Goal: Information Seeking & Learning: Learn about a topic

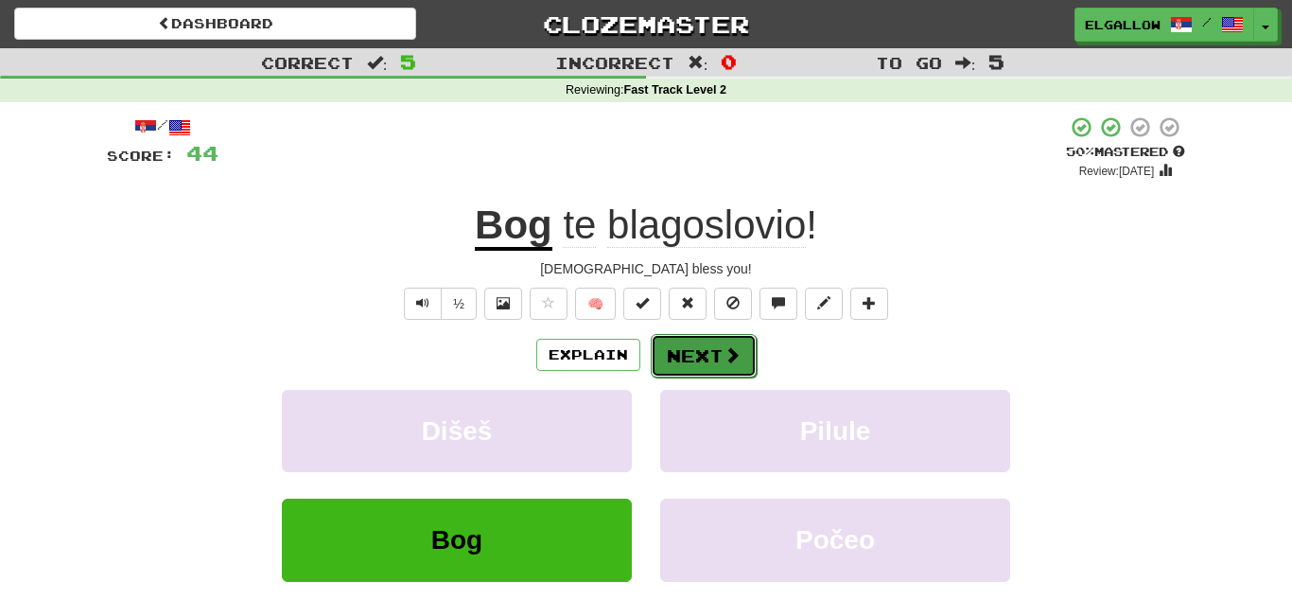
click at [710, 362] on button "Next" at bounding box center [704, 356] width 106 height 44
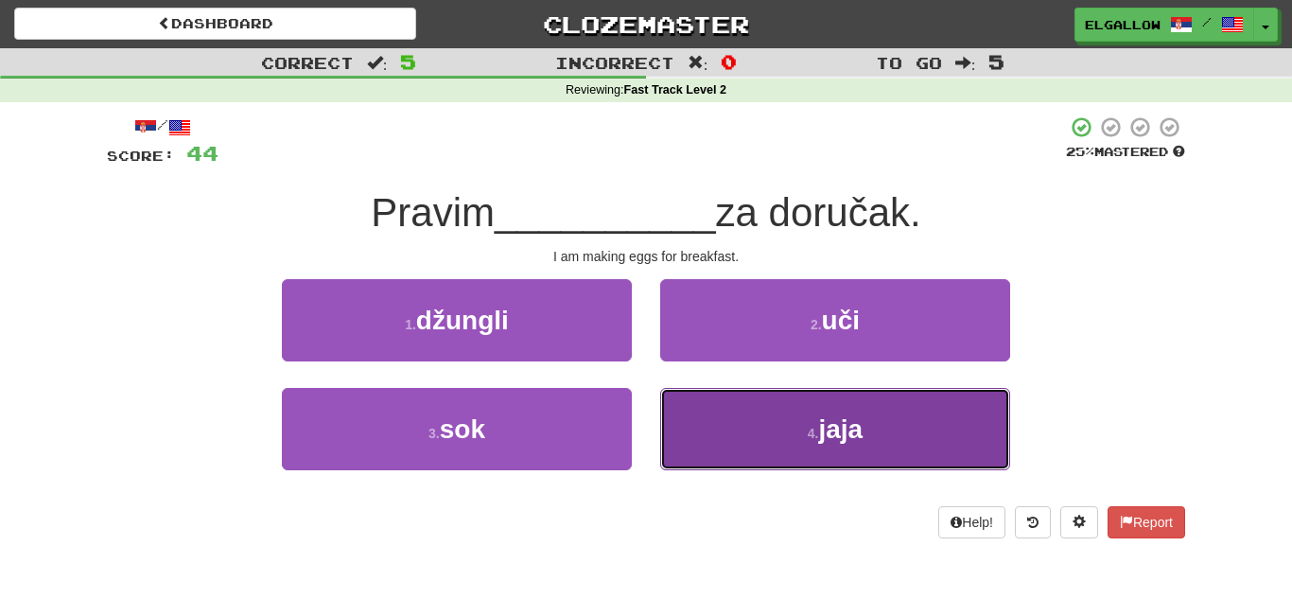
click at [835, 421] on span "jaja" at bounding box center [840, 428] width 44 height 29
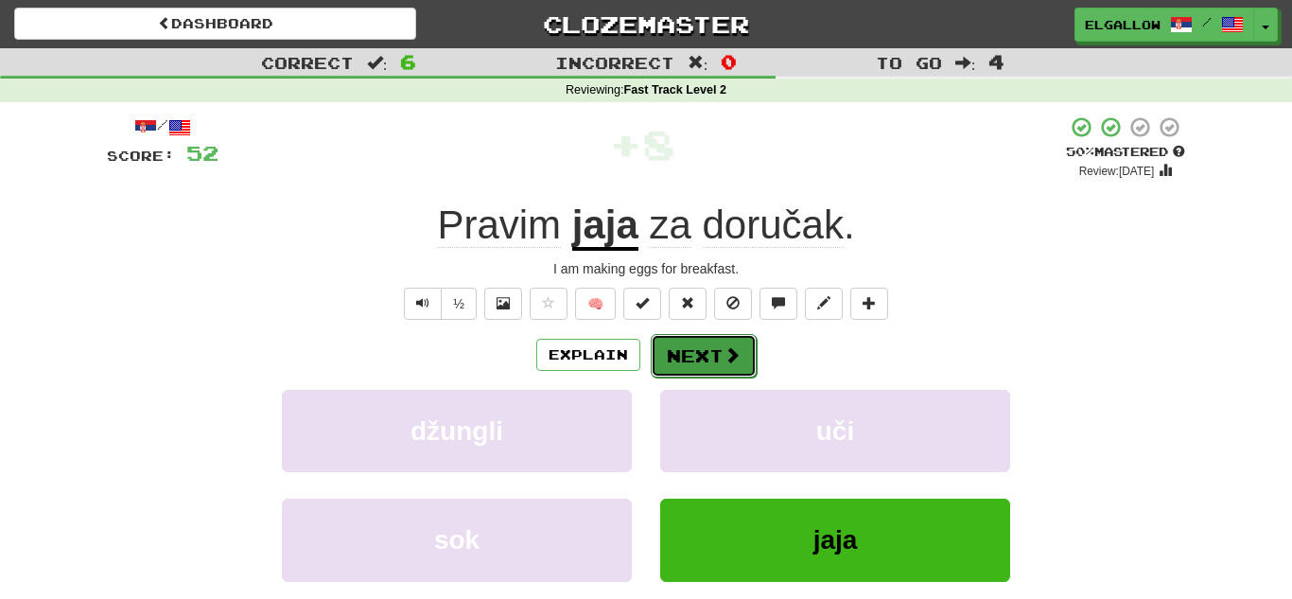
click at [710, 351] on button "Next" at bounding box center [704, 356] width 106 height 44
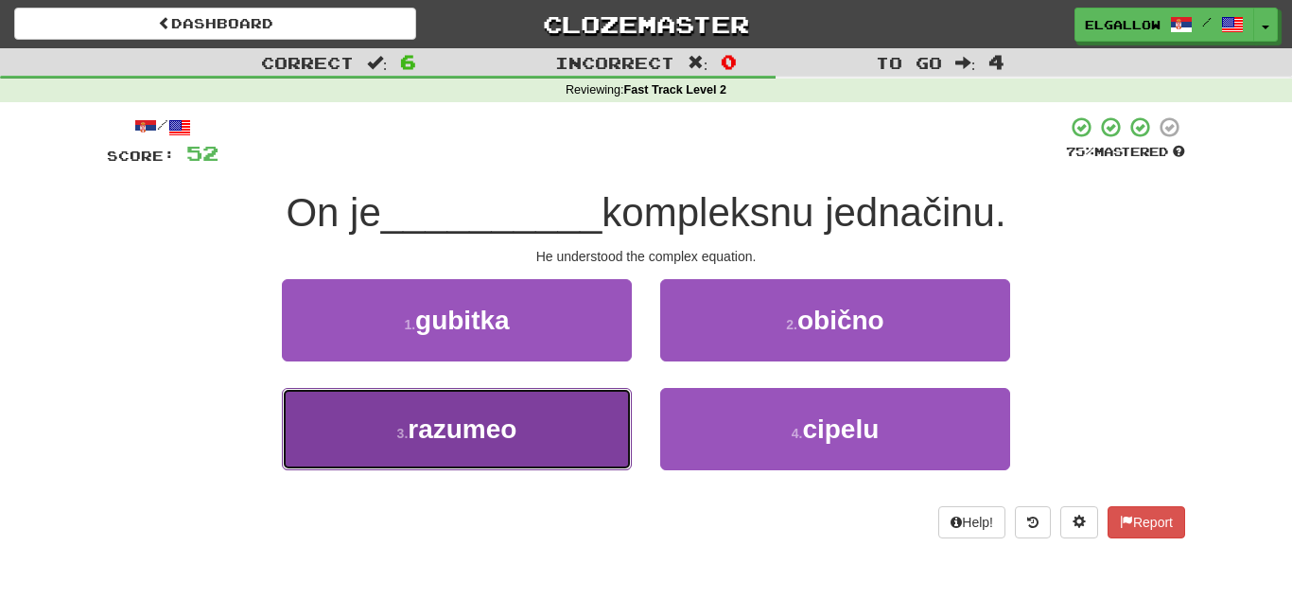
click at [327, 435] on button "3 . razumeo" at bounding box center [457, 429] width 350 height 82
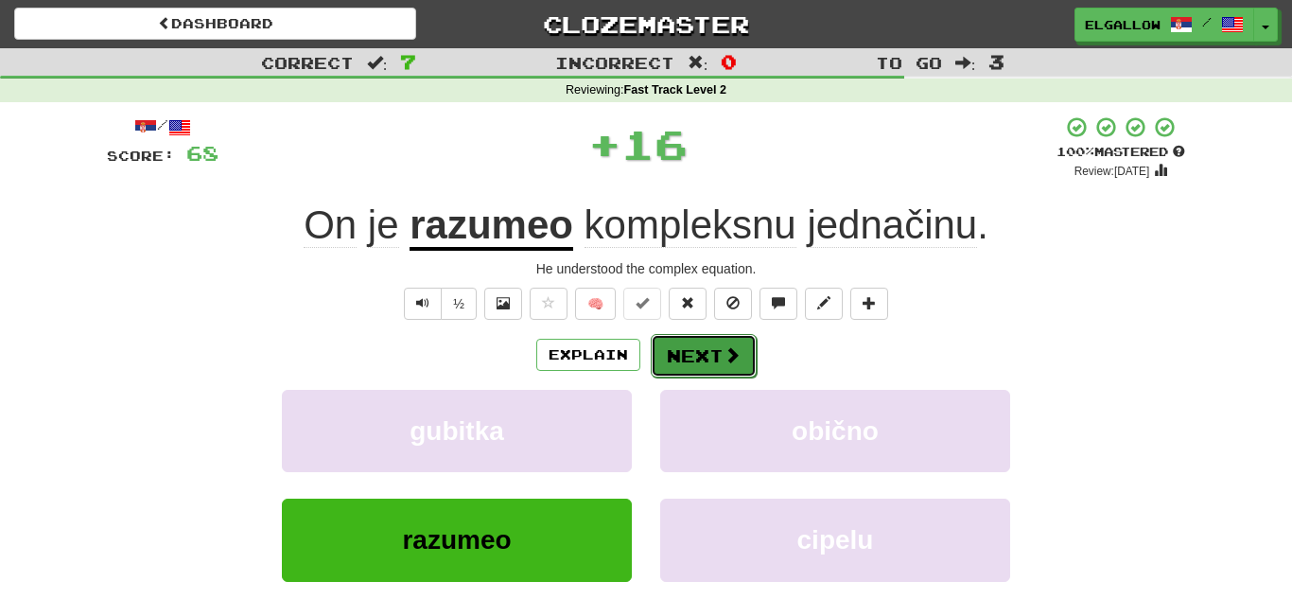
click at [704, 346] on button "Next" at bounding box center [704, 356] width 106 height 44
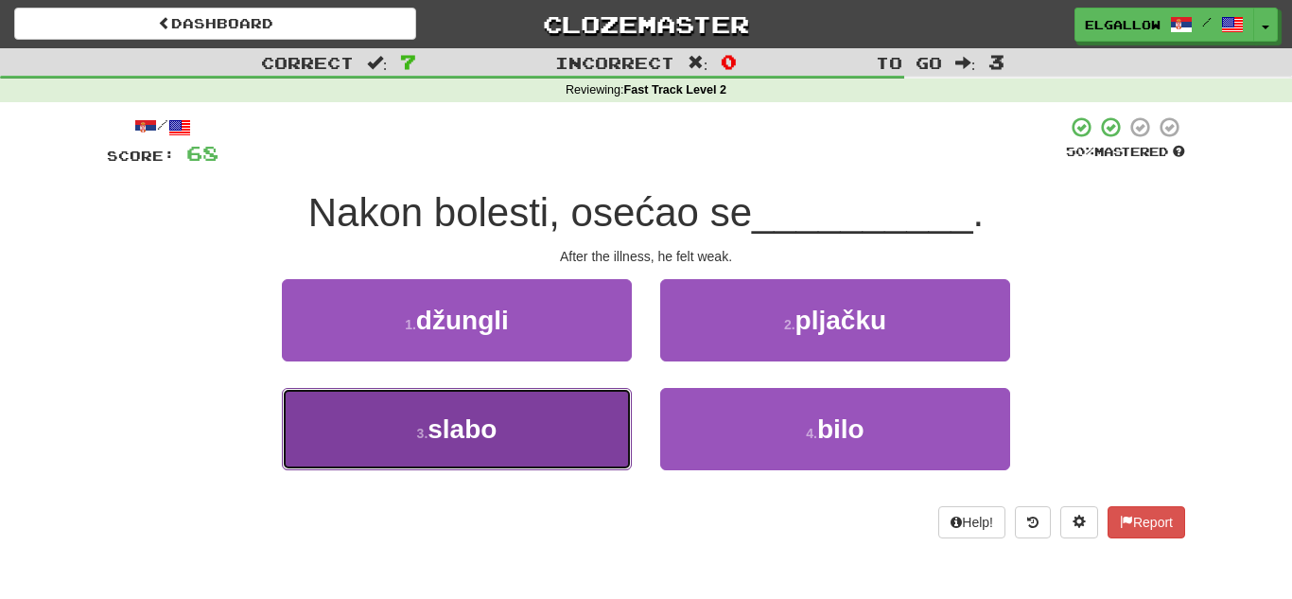
click at [366, 442] on button "3 . slabo" at bounding box center [457, 429] width 350 height 82
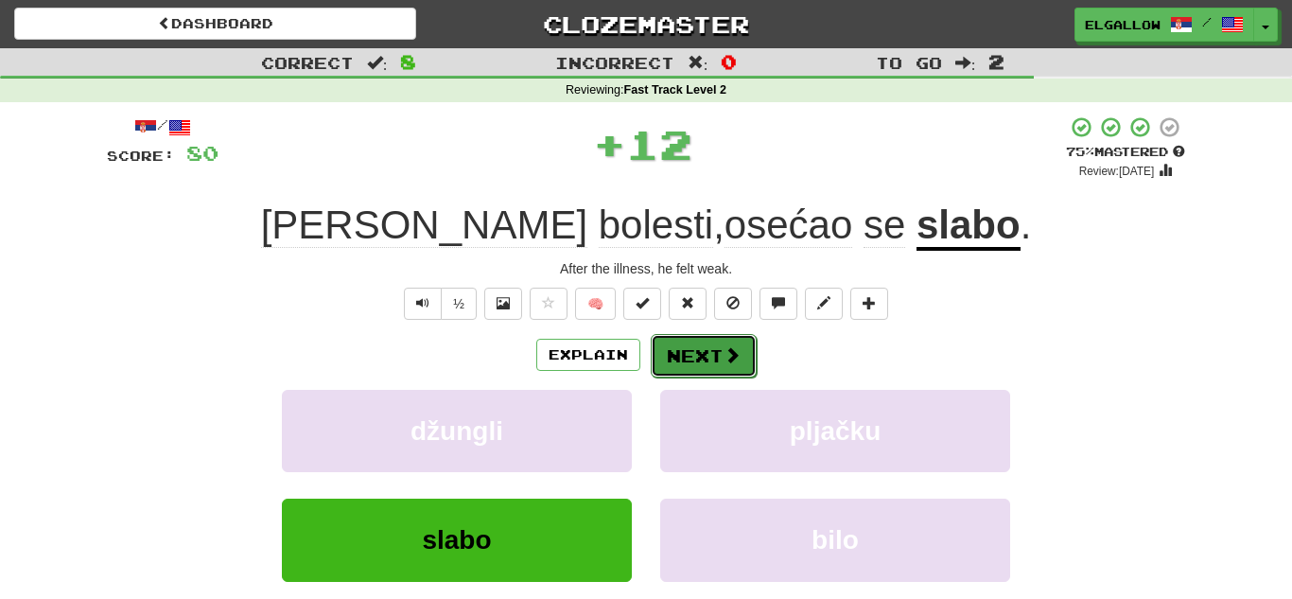
click at [714, 368] on button "Next" at bounding box center [704, 356] width 106 height 44
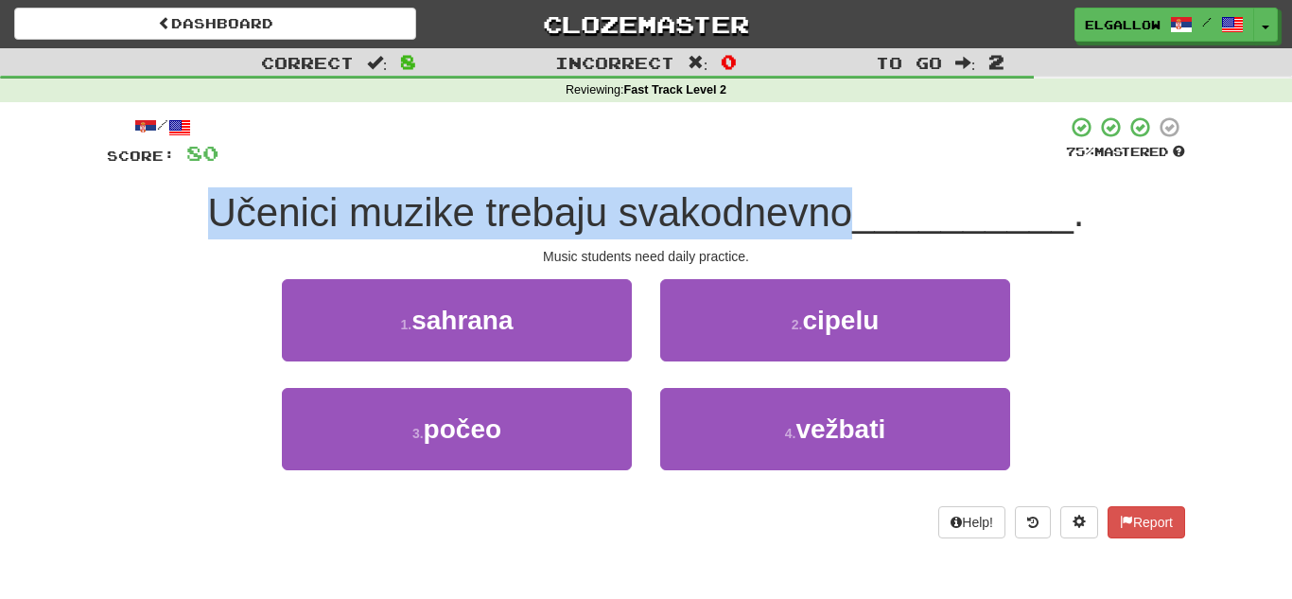
drag, startPoint x: 845, startPoint y: 206, endPoint x: 211, endPoint y: 206, distance: 633.9
click at [211, 206] on span "Učenici muzike trebaju svakodnevno" at bounding box center [530, 212] width 645 height 44
copy span "Učenici muzike trebaju svakodnevno"
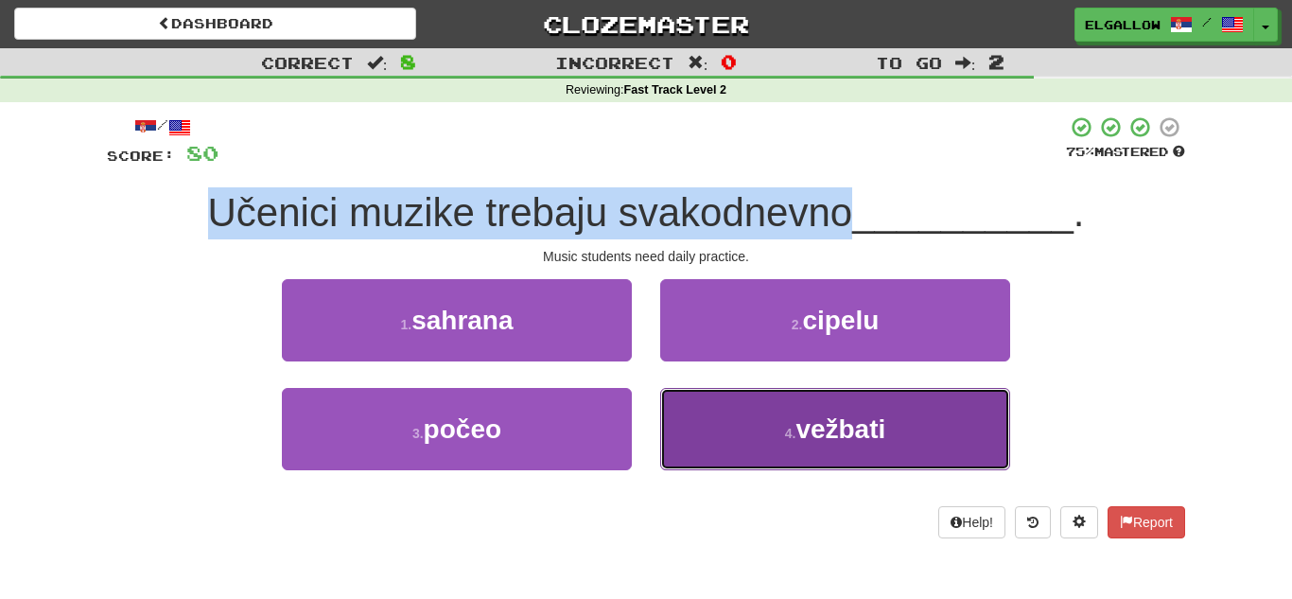
click at [893, 452] on button "4 . vežbati" at bounding box center [835, 429] width 350 height 82
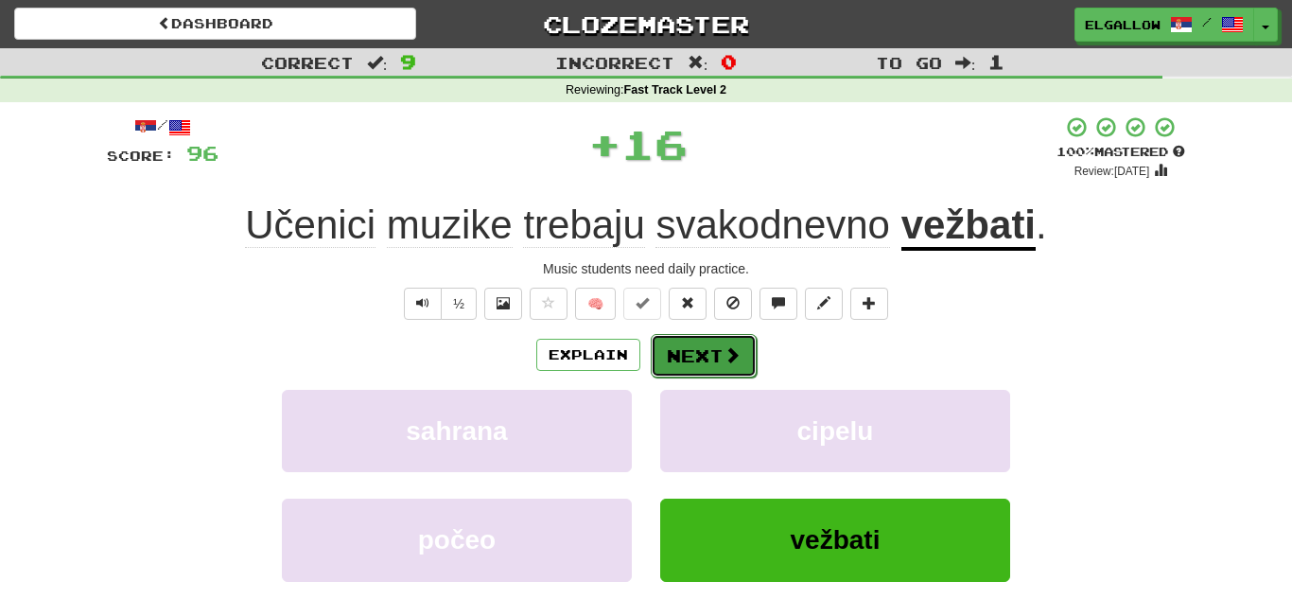
click at [703, 350] on button "Next" at bounding box center [704, 356] width 106 height 44
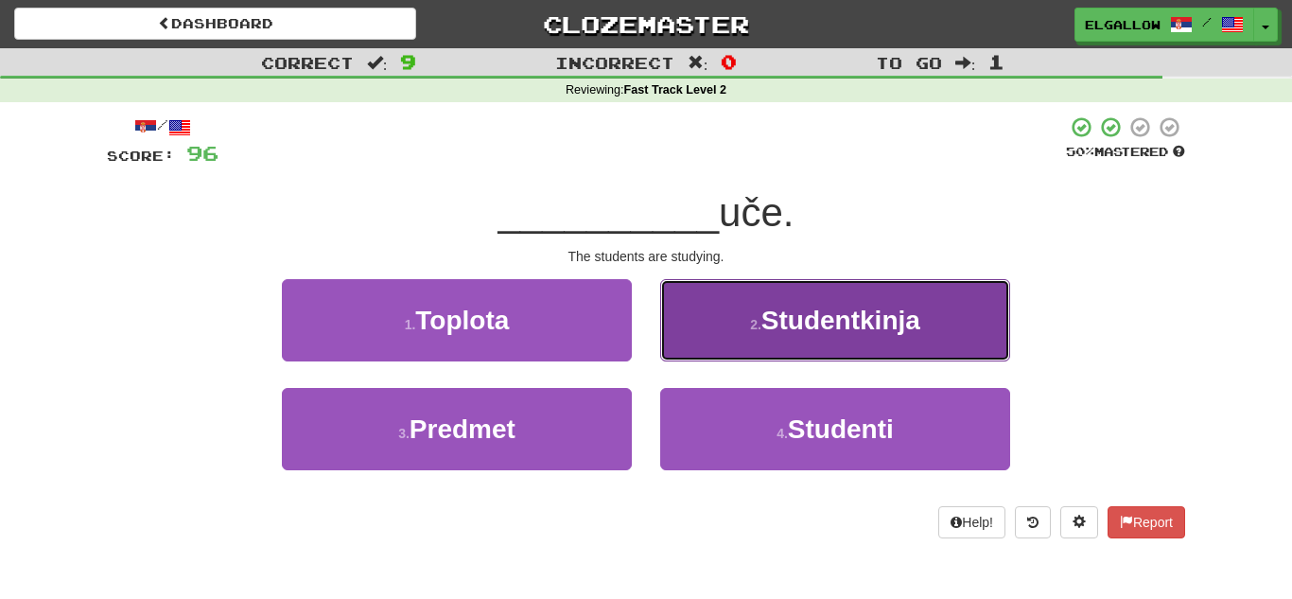
click at [854, 324] on span "Studentkinja" at bounding box center [841, 320] width 159 height 29
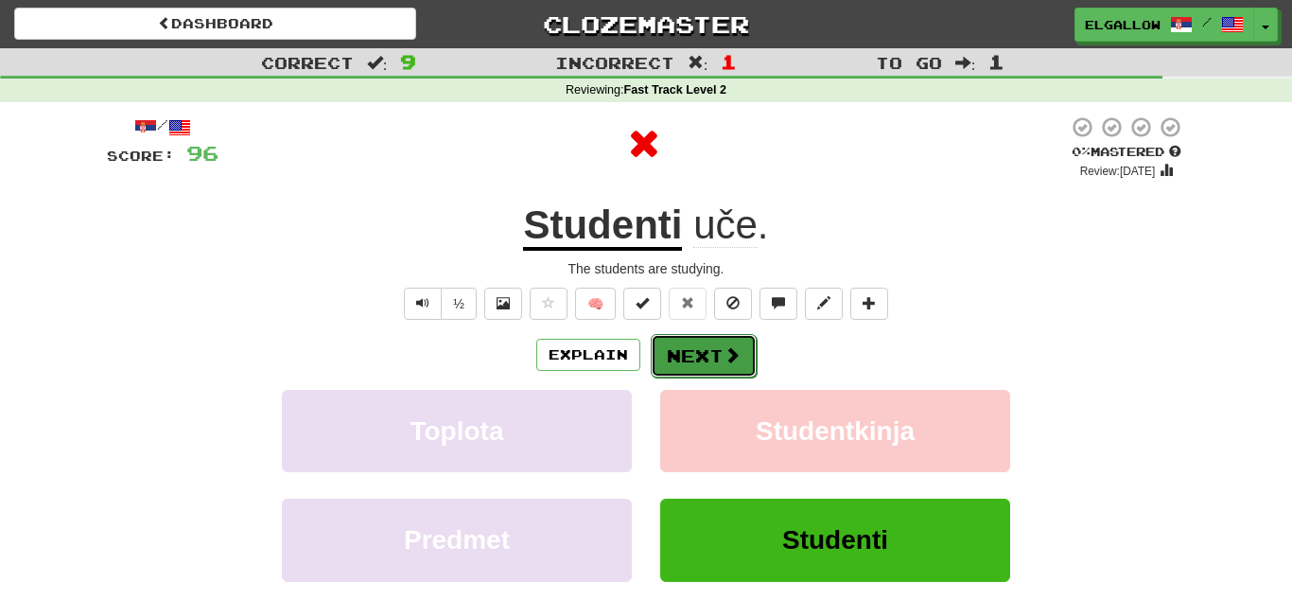
click at [720, 350] on button "Next" at bounding box center [704, 356] width 106 height 44
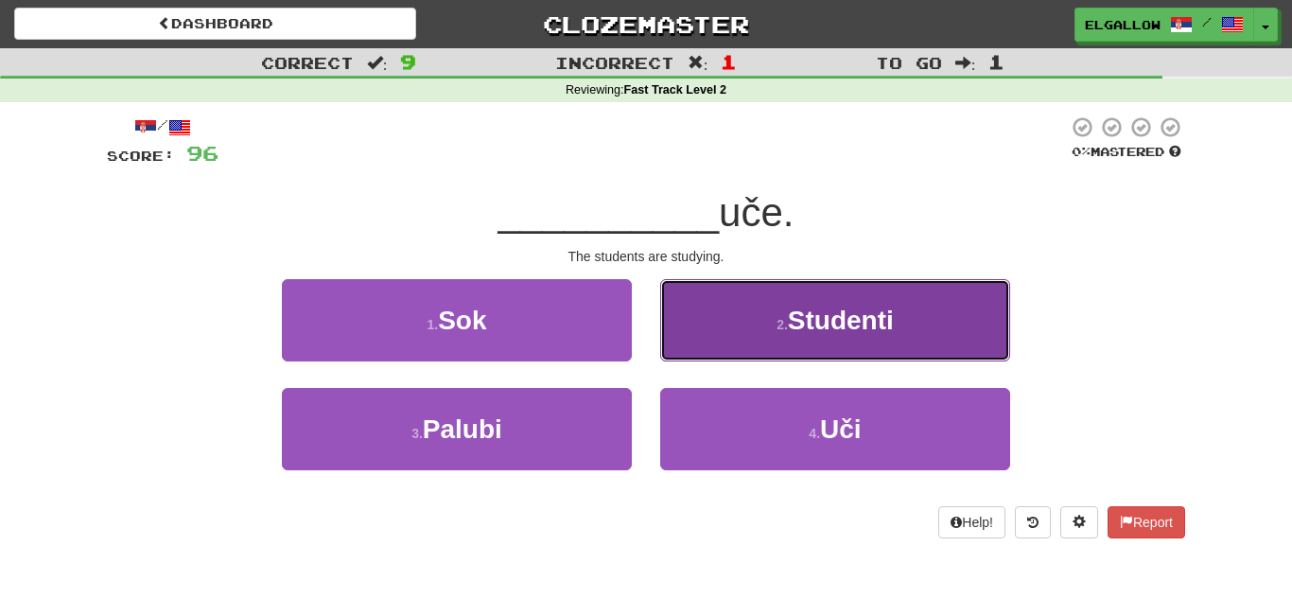
click at [744, 301] on button "2 . Studenti" at bounding box center [835, 320] width 350 height 82
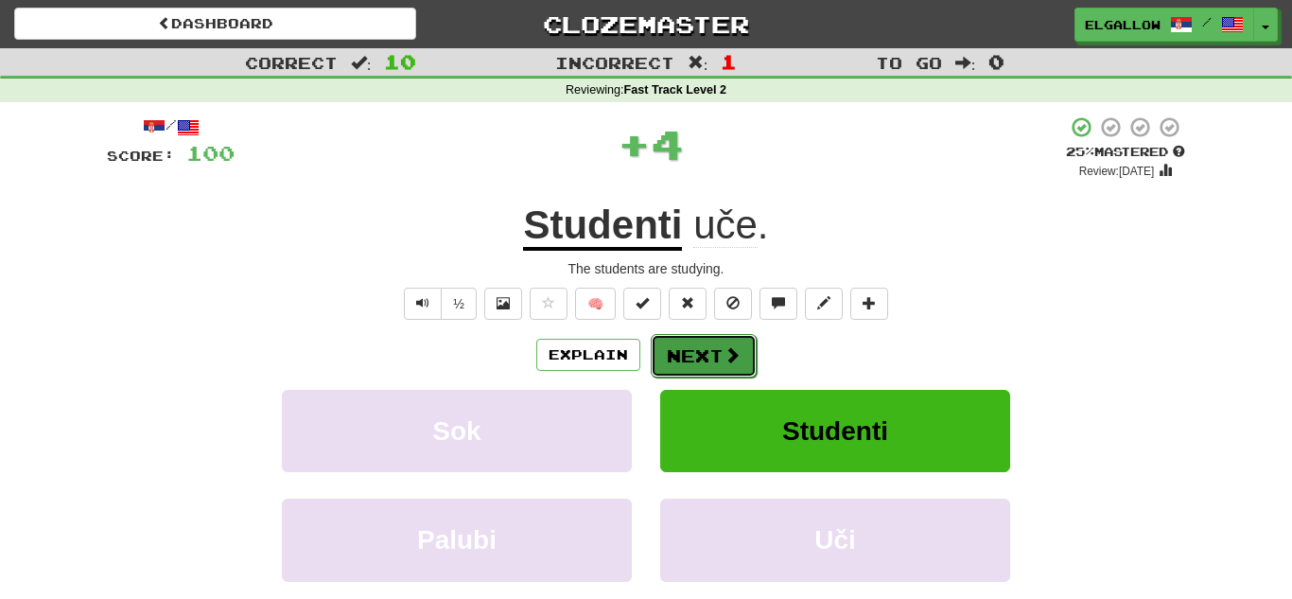
click at [693, 355] on button "Next" at bounding box center [704, 356] width 106 height 44
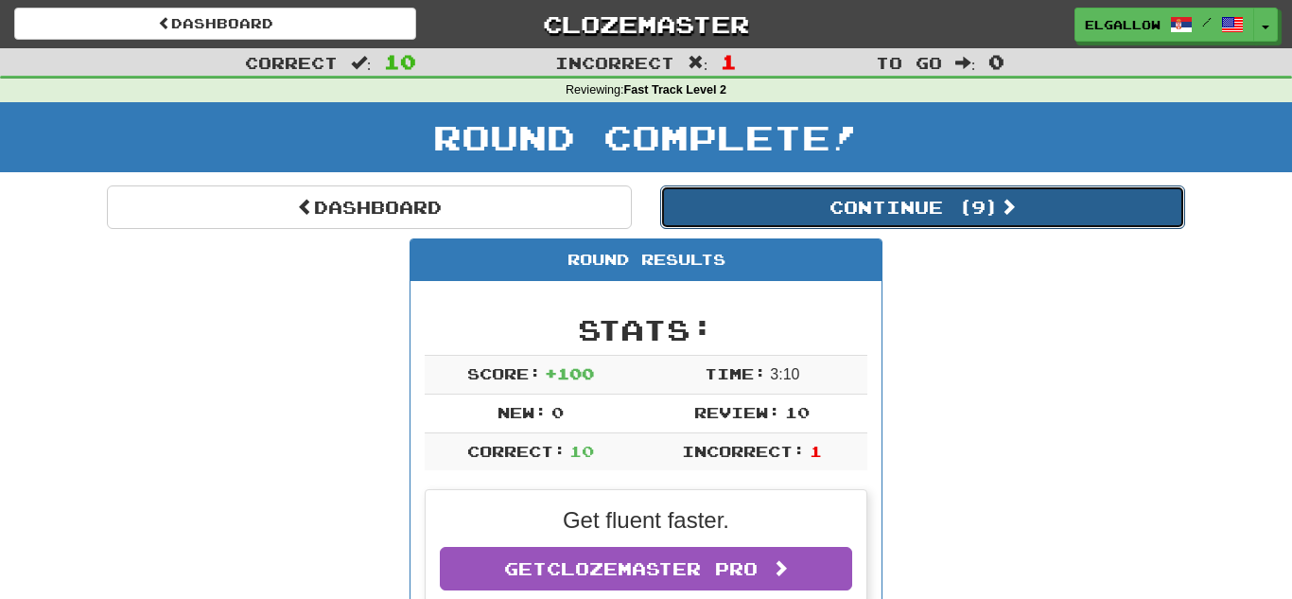
click at [691, 213] on button "Continue ( 9 )" at bounding box center [922, 207] width 525 height 44
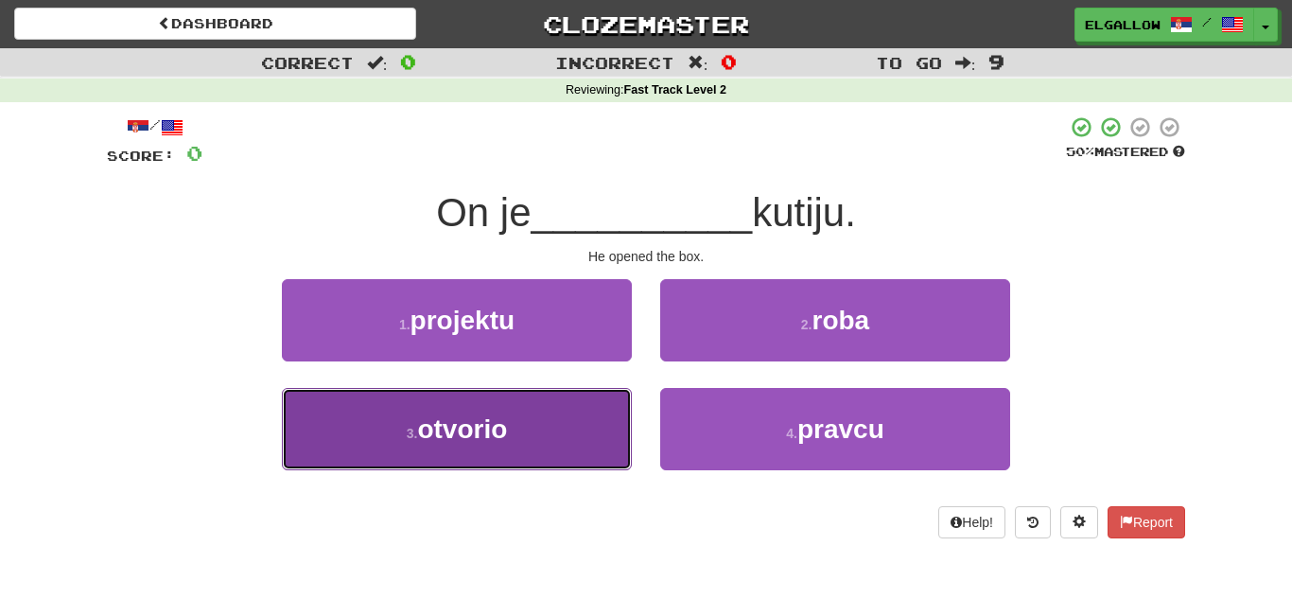
click at [500, 442] on span "otvorio" at bounding box center [462, 428] width 90 height 29
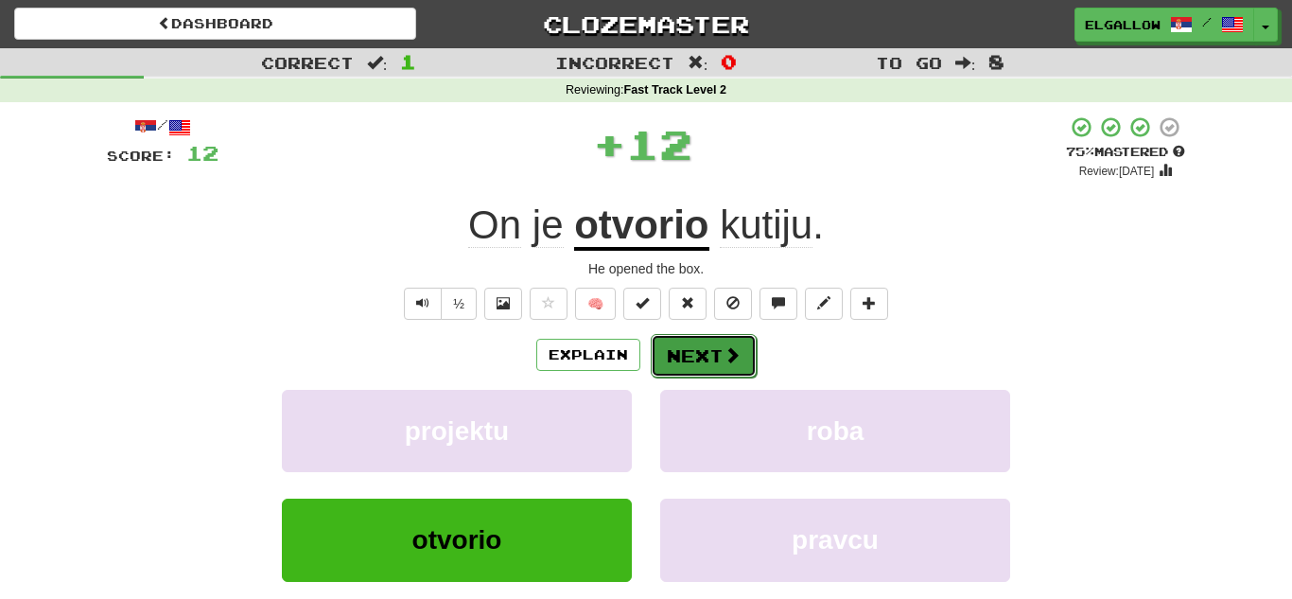
click at [727, 353] on span at bounding box center [732, 354] width 17 height 17
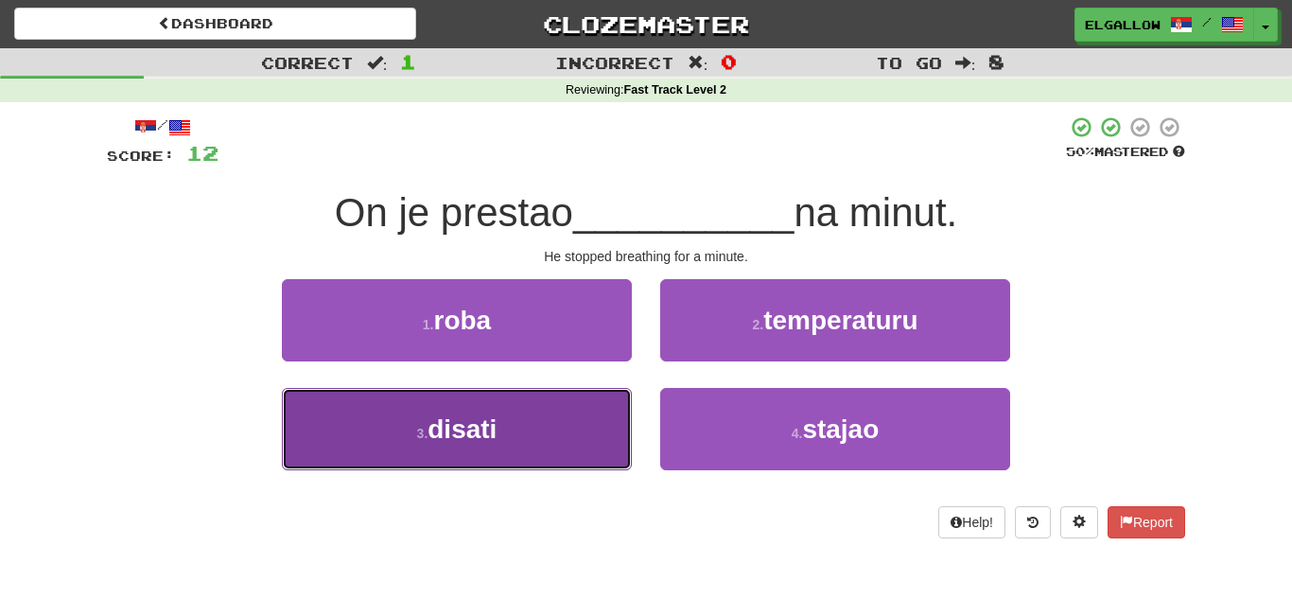
click at [362, 439] on button "3 . disati" at bounding box center [457, 429] width 350 height 82
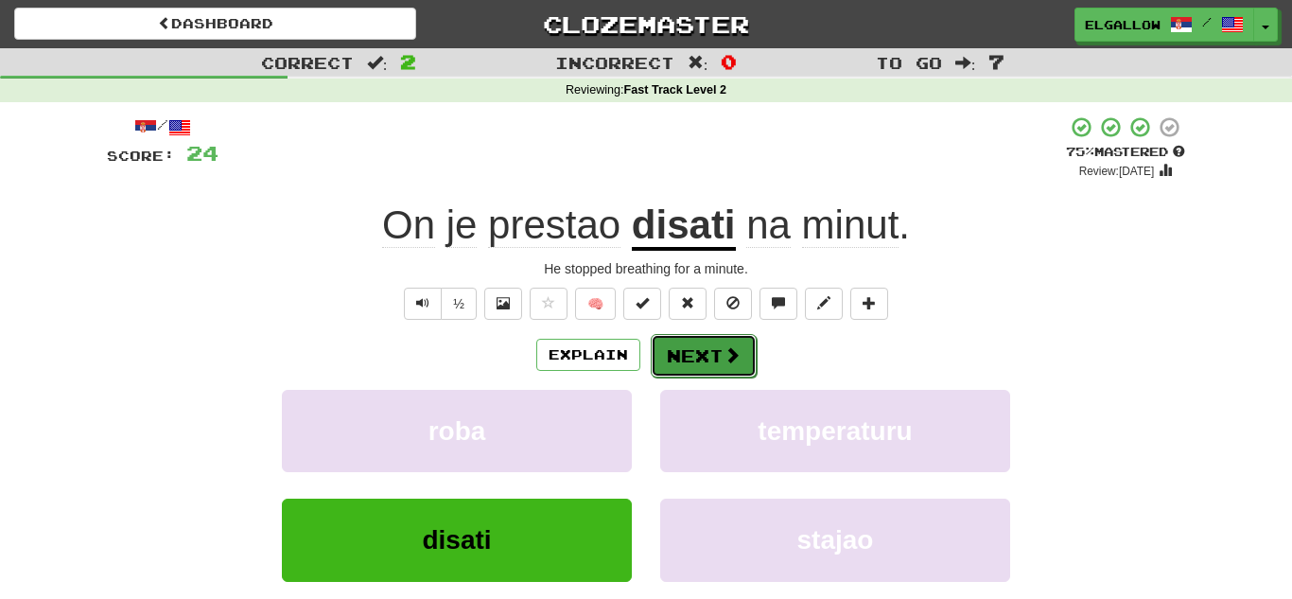
click at [684, 362] on button "Next" at bounding box center [704, 356] width 106 height 44
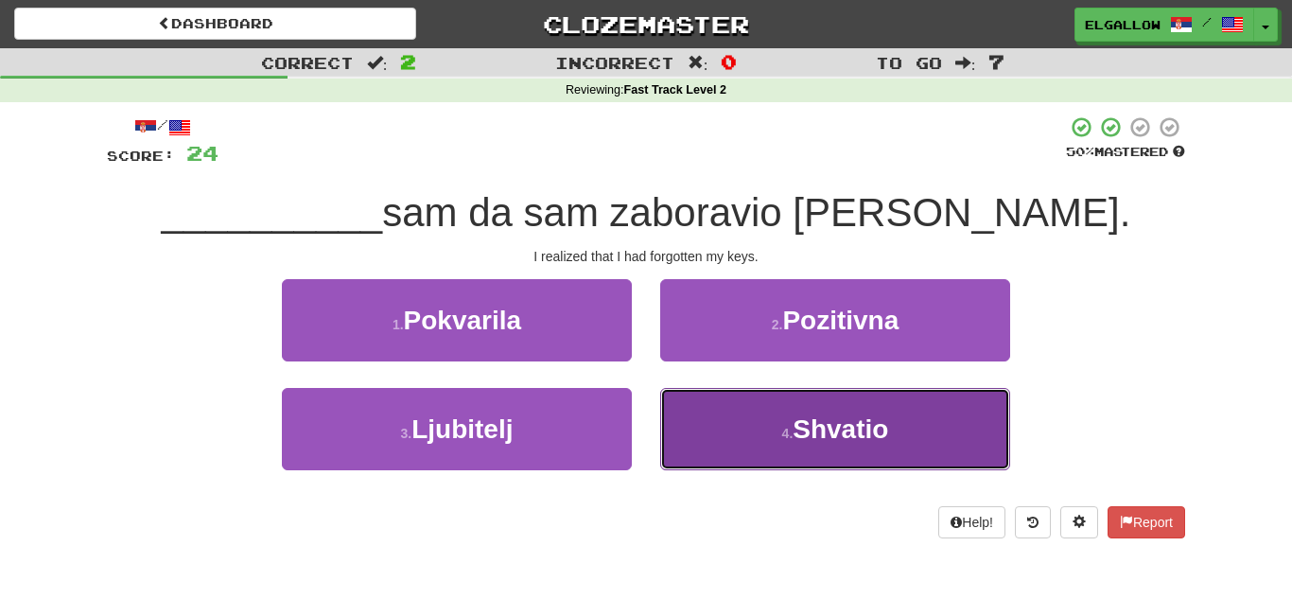
click at [827, 416] on span "Shvatio" at bounding box center [841, 428] width 96 height 29
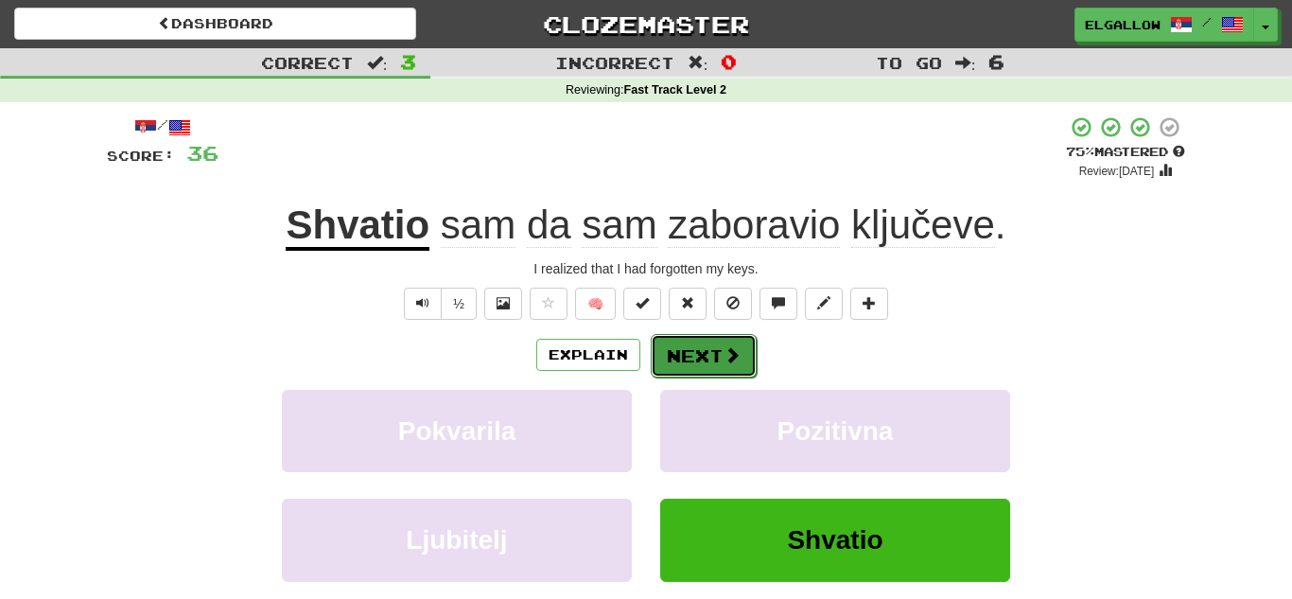
click at [730, 360] on span at bounding box center [732, 354] width 17 height 17
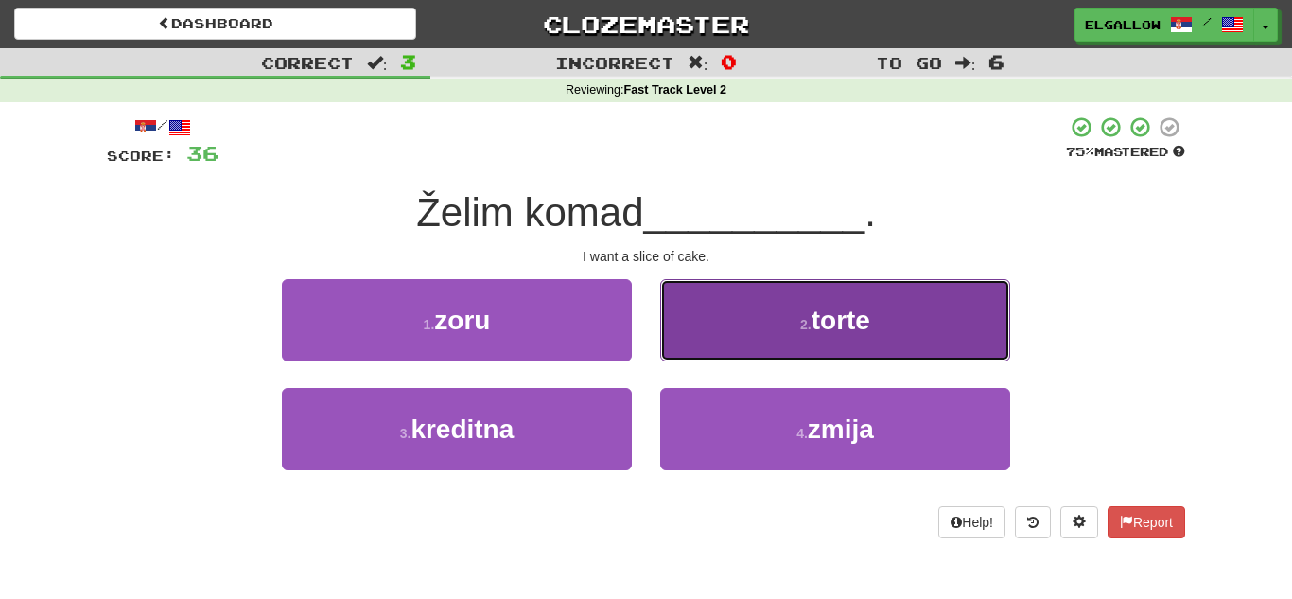
click at [672, 343] on button "2 . torte" at bounding box center [835, 320] width 350 height 82
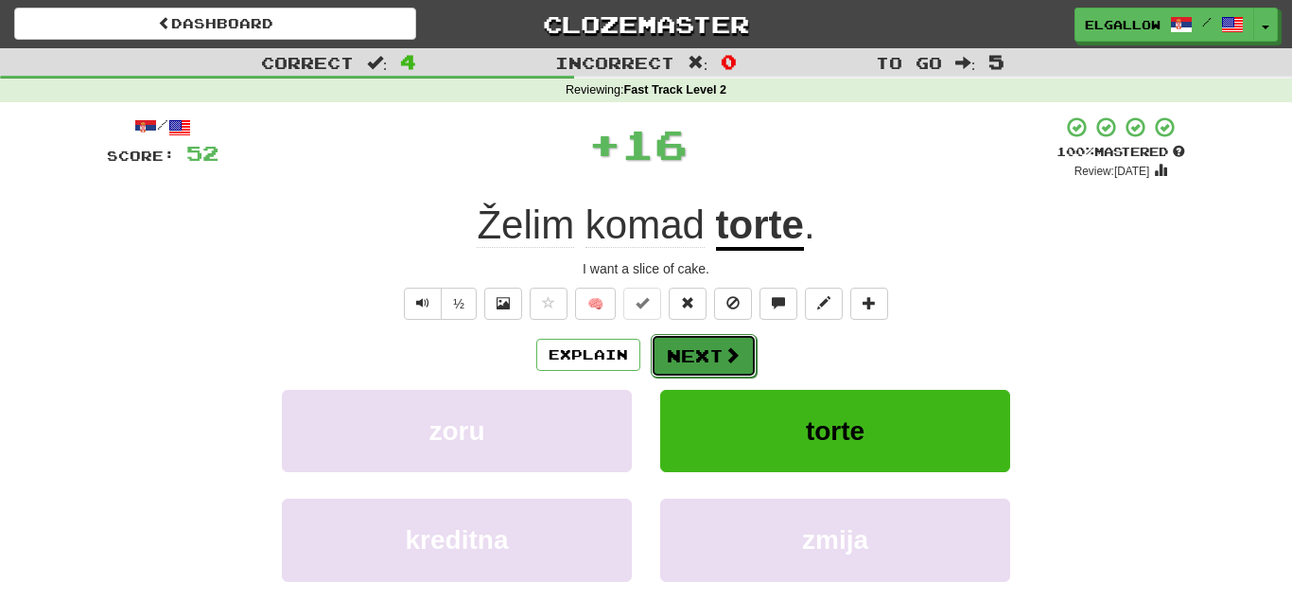
click at [690, 344] on button "Next" at bounding box center [704, 356] width 106 height 44
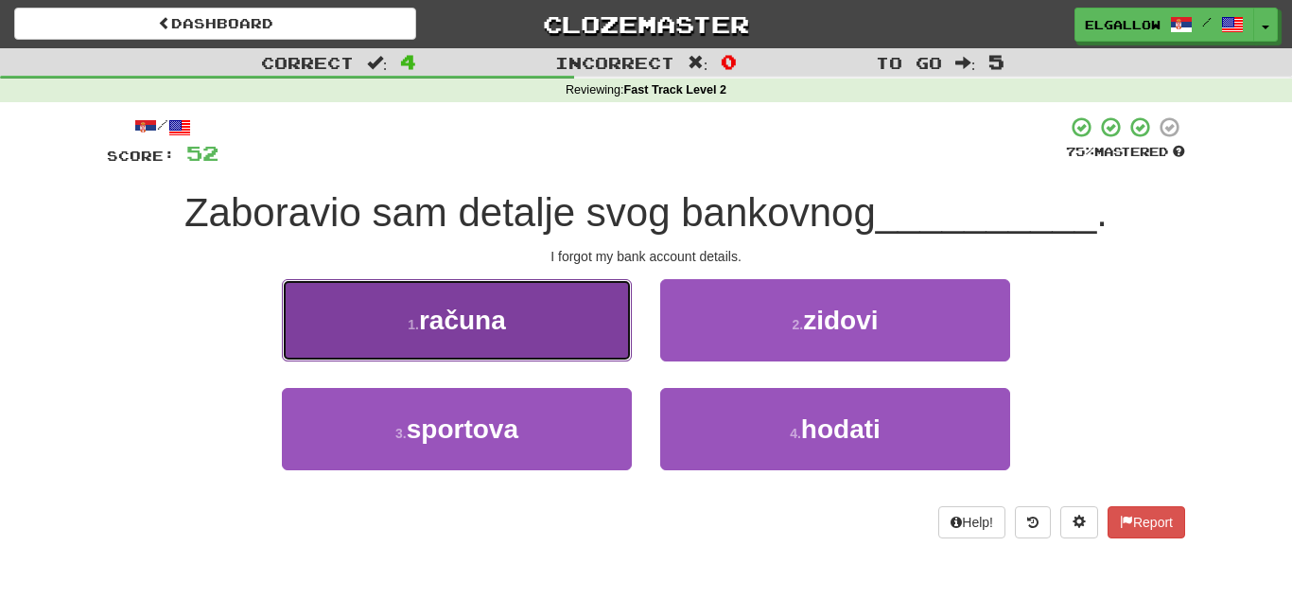
click at [424, 293] on button "1 . računa" at bounding box center [457, 320] width 350 height 82
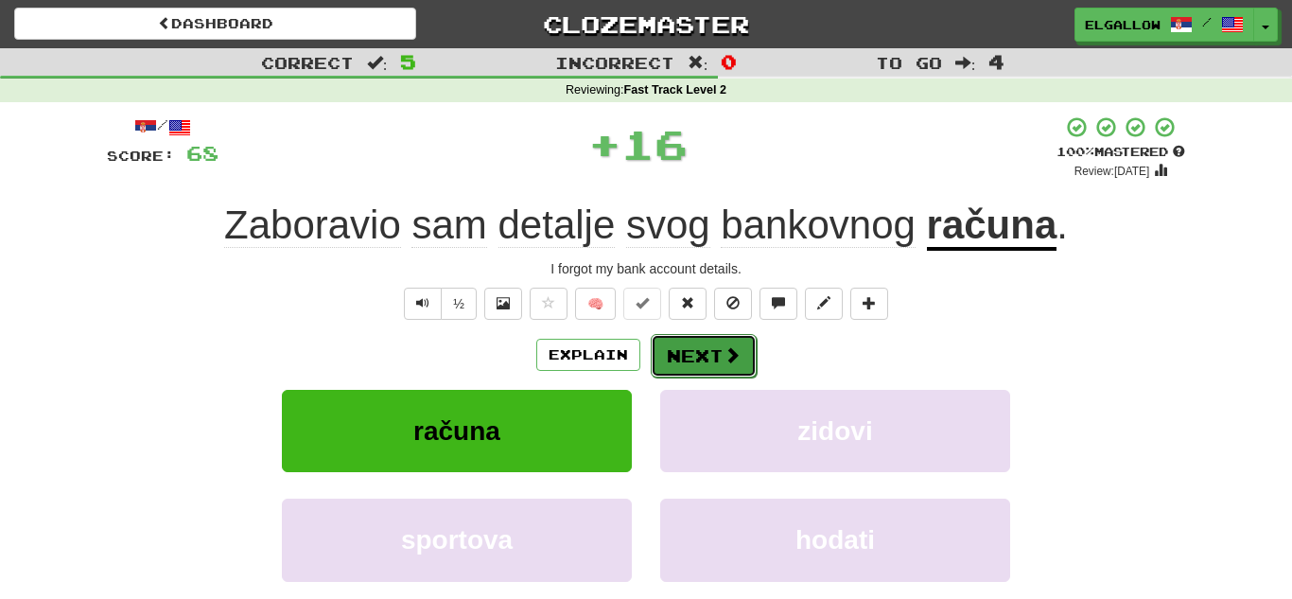
click at [687, 365] on button "Next" at bounding box center [704, 356] width 106 height 44
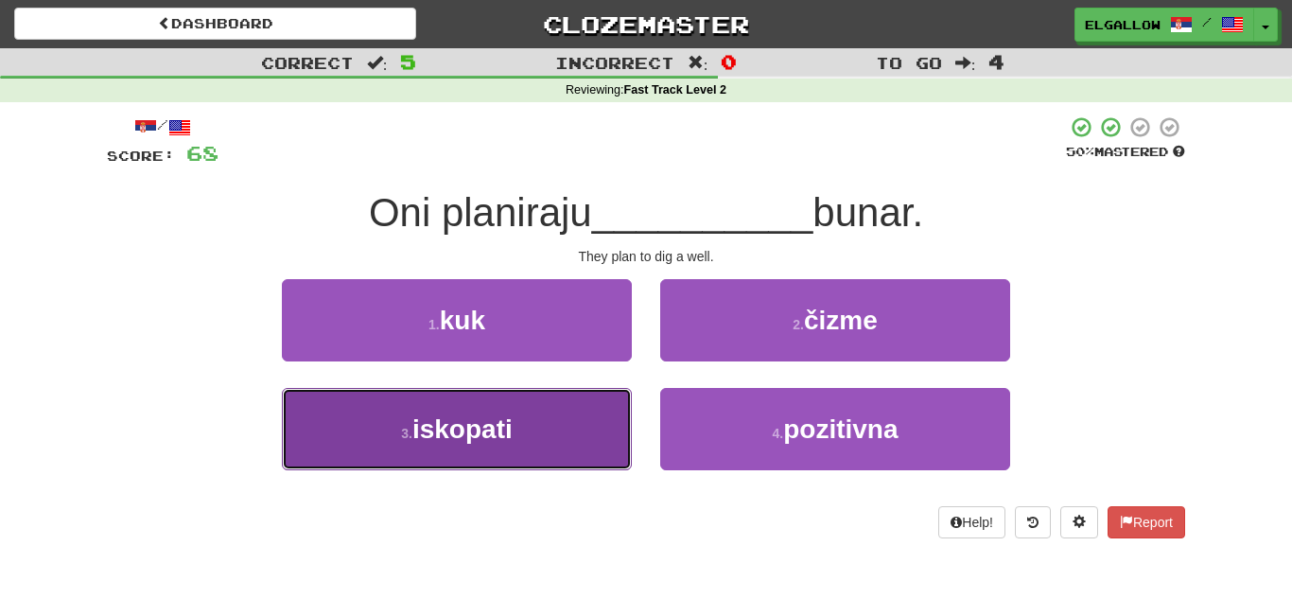
click at [325, 444] on button "3 . iskopati" at bounding box center [457, 429] width 350 height 82
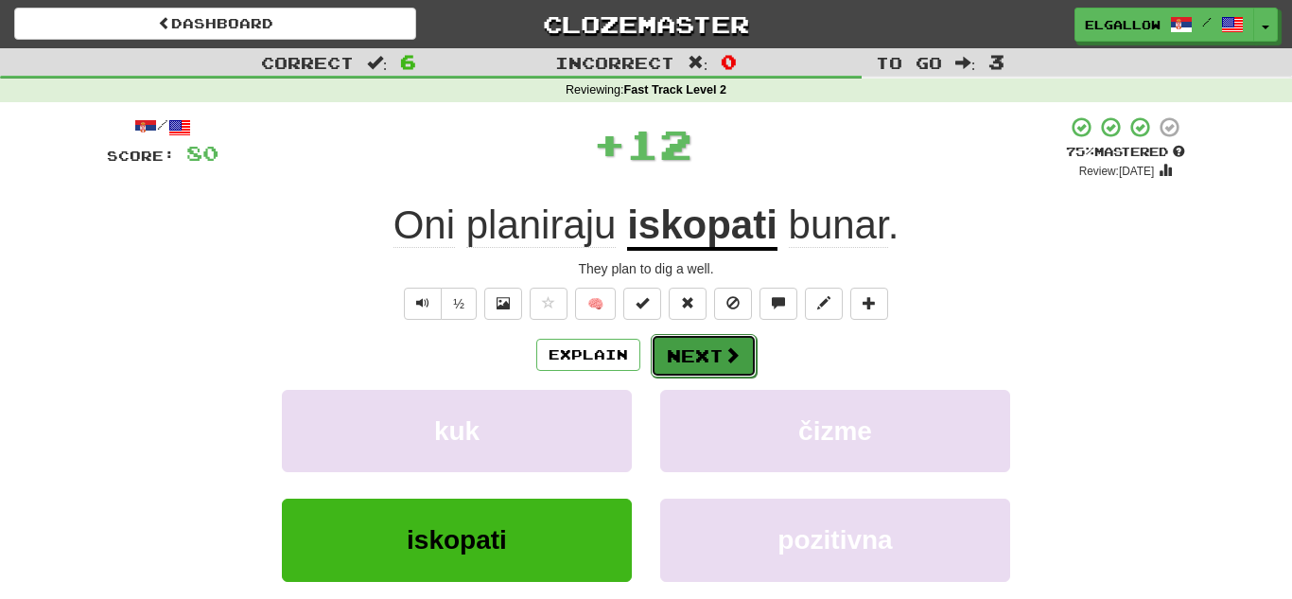
click at [716, 354] on button "Next" at bounding box center [704, 356] width 106 height 44
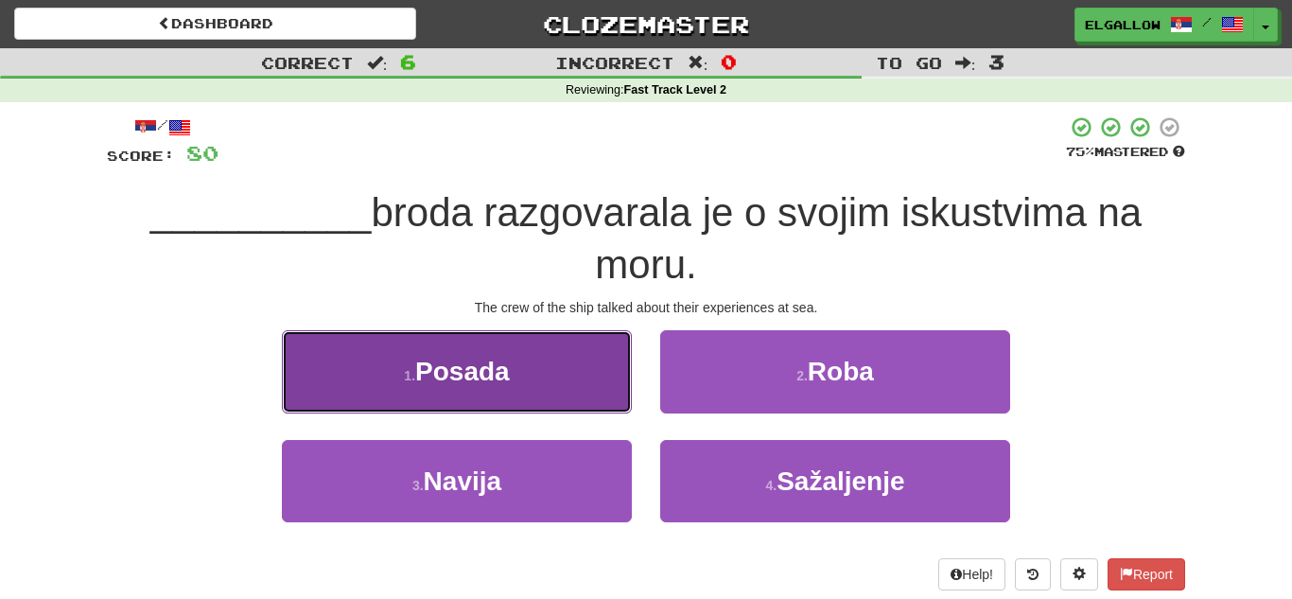
click at [357, 345] on button "1 . Posada" at bounding box center [457, 371] width 350 height 82
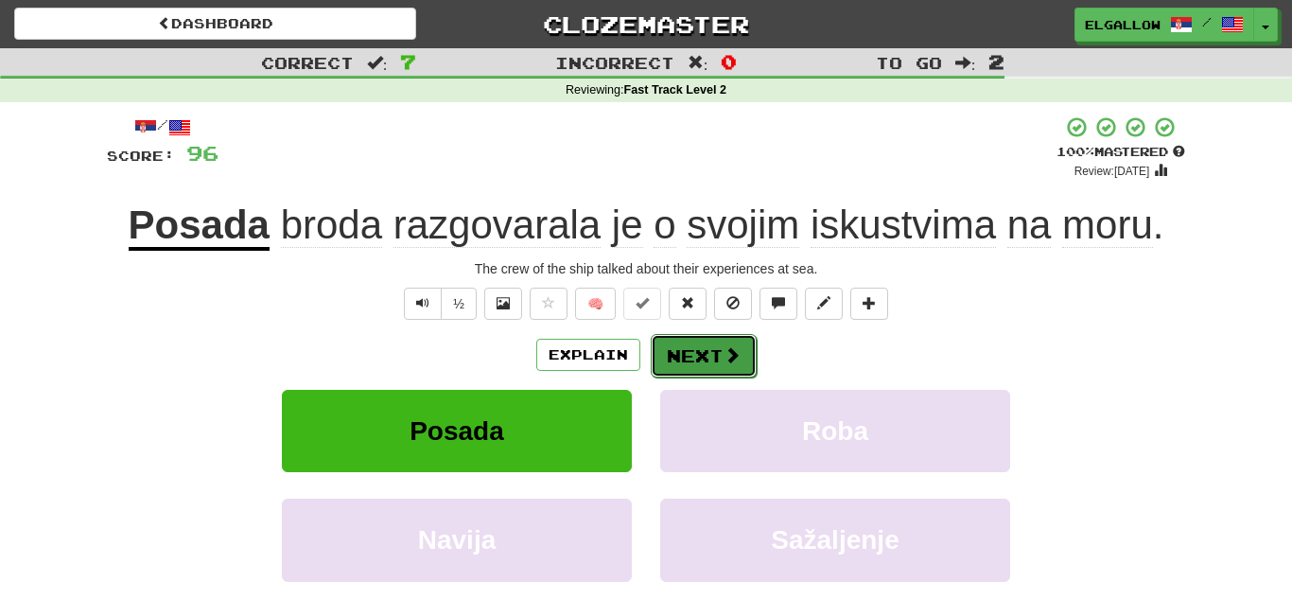
click at [725, 342] on button "Next" at bounding box center [704, 356] width 106 height 44
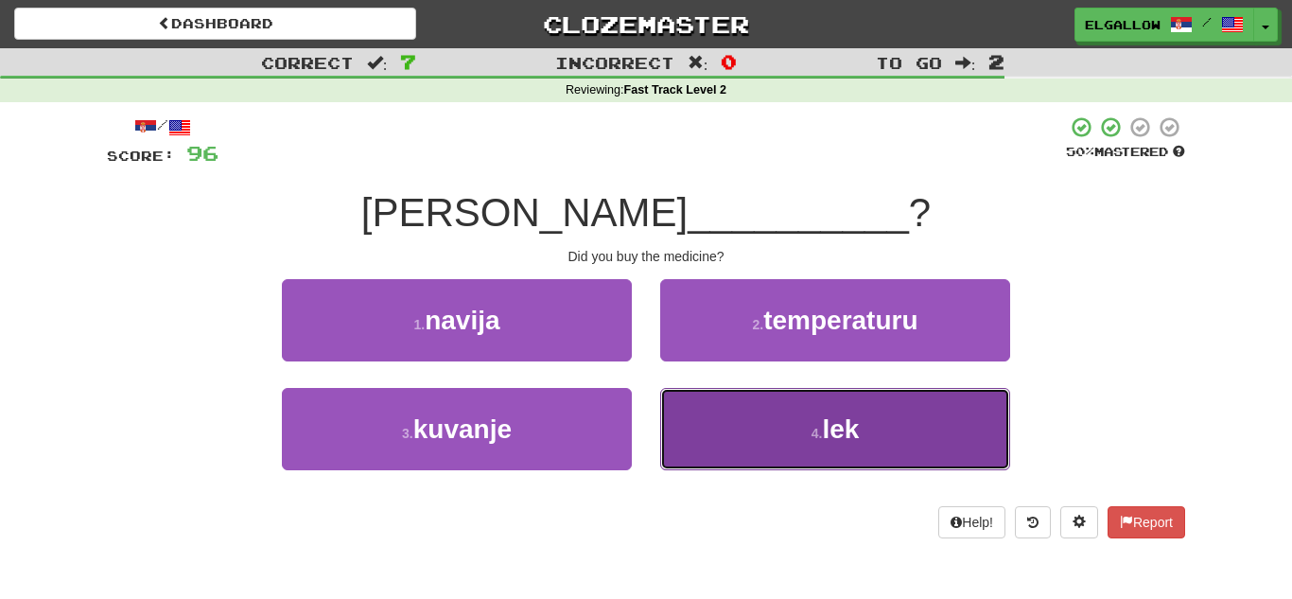
click at [890, 389] on button "4 . lek" at bounding box center [835, 429] width 350 height 82
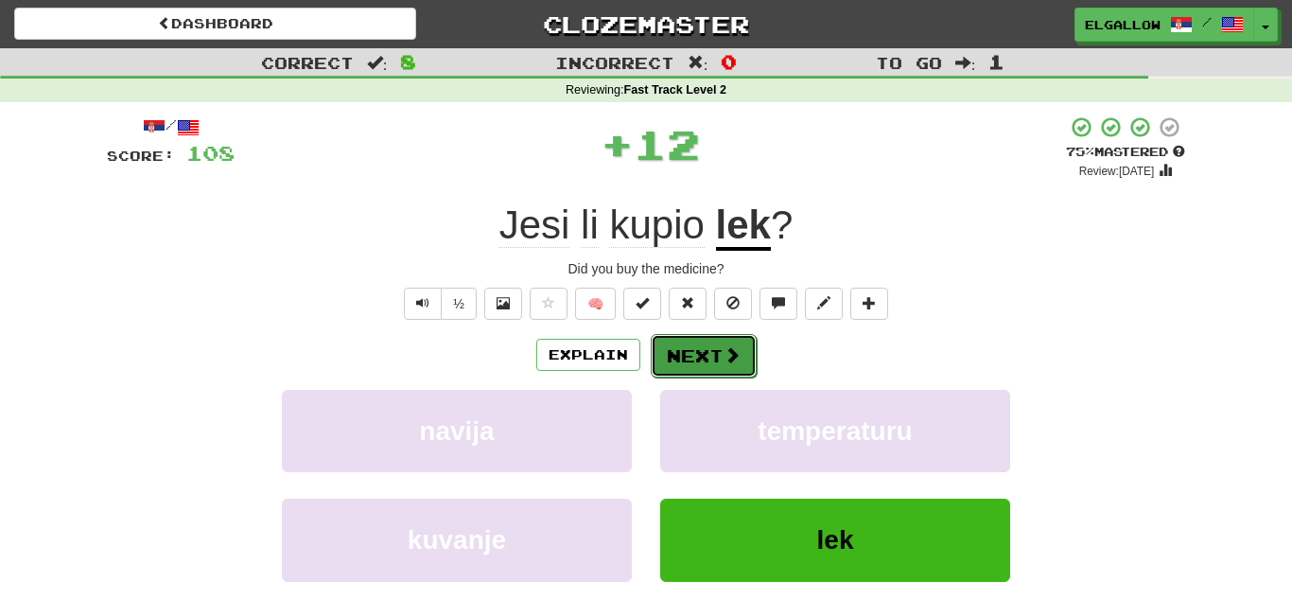
click at [744, 357] on button "Next" at bounding box center [704, 356] width 106 height 44
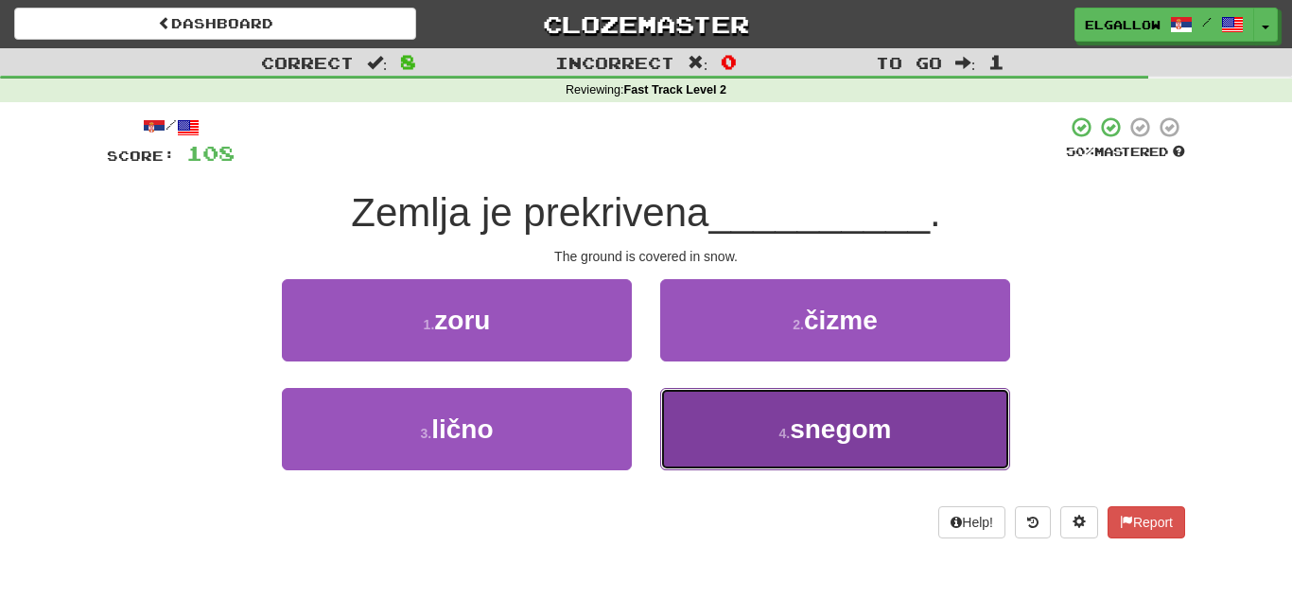
click at [797, 415] on span "snegom" at bounding box center [840, 428] width 101 height 29
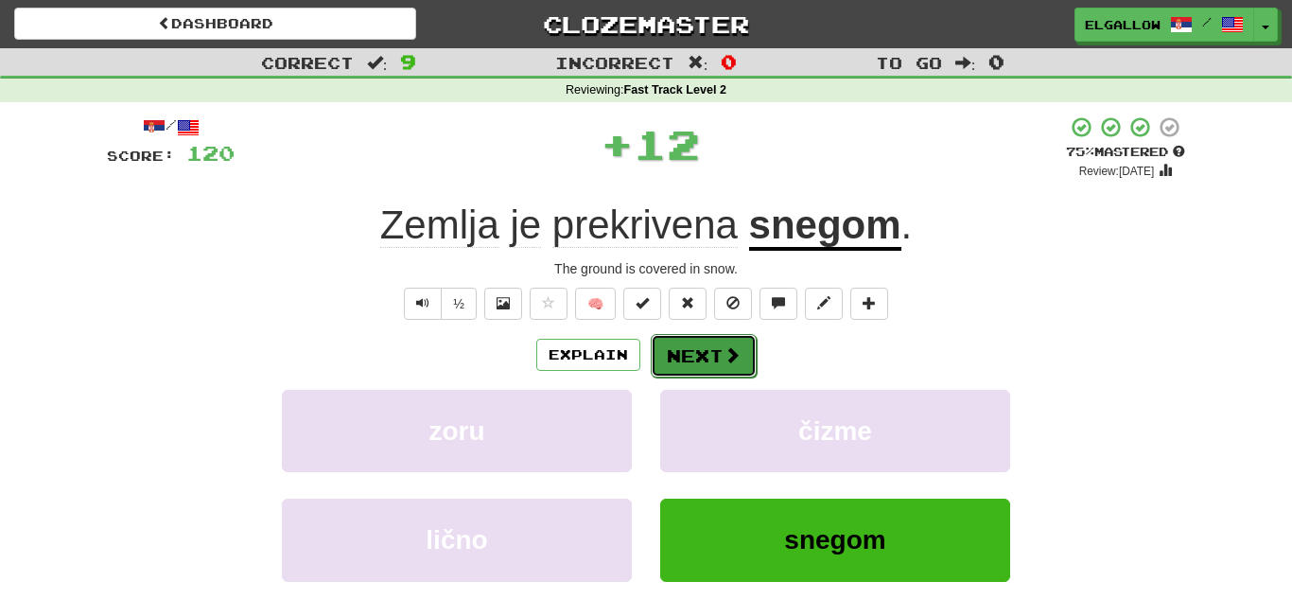
click at [700, 353] on button "Next" at bounding box center [704, 356] width 106 height 44
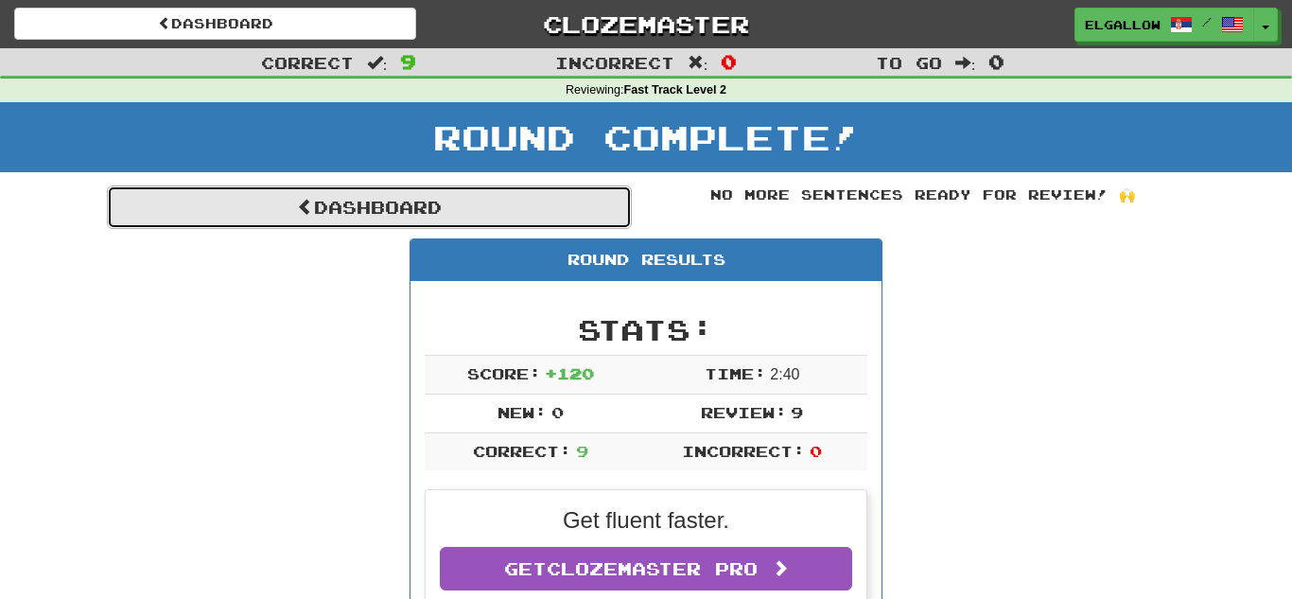
click at [265, 210] on link "Dashboard" at bounding box center [369, 207] width 525 height 44
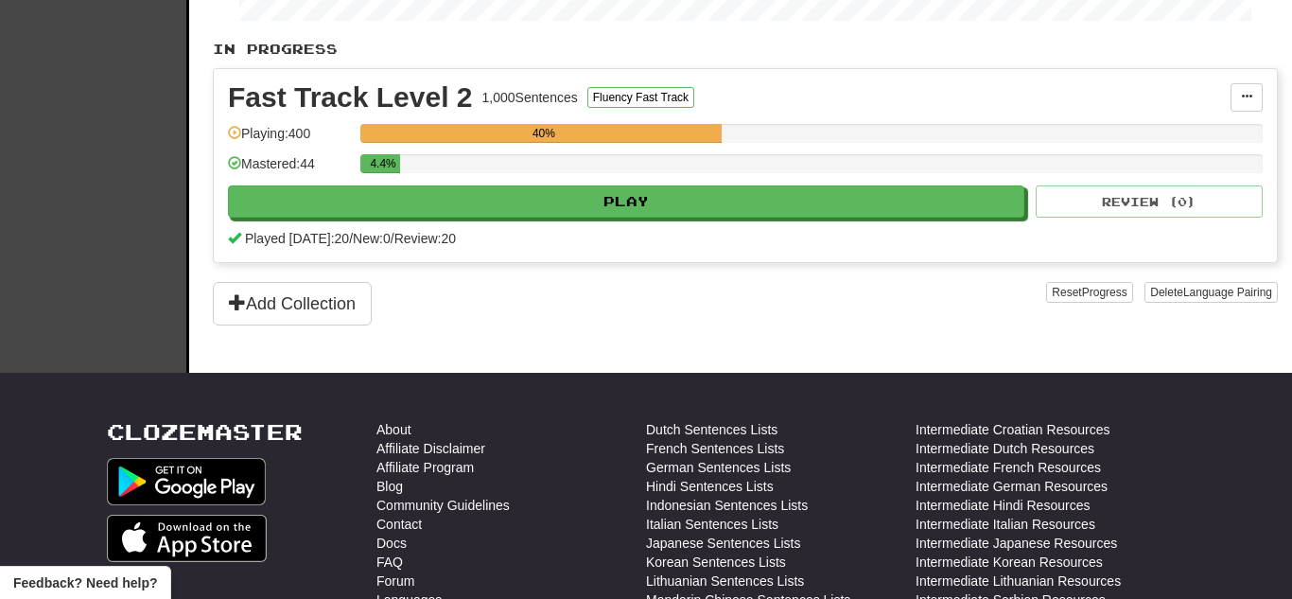
scroll to position [374, 0]
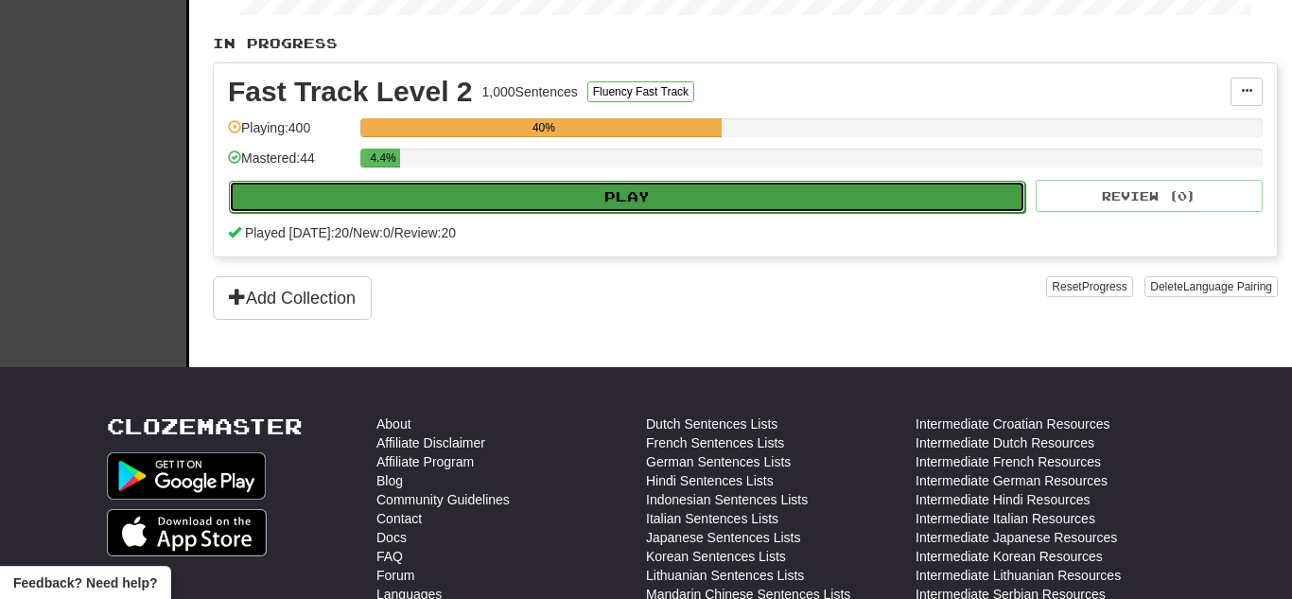
click at [551, 197] on button "Play" at bounding box center [627, 197] width 797 height 32
select select "**"
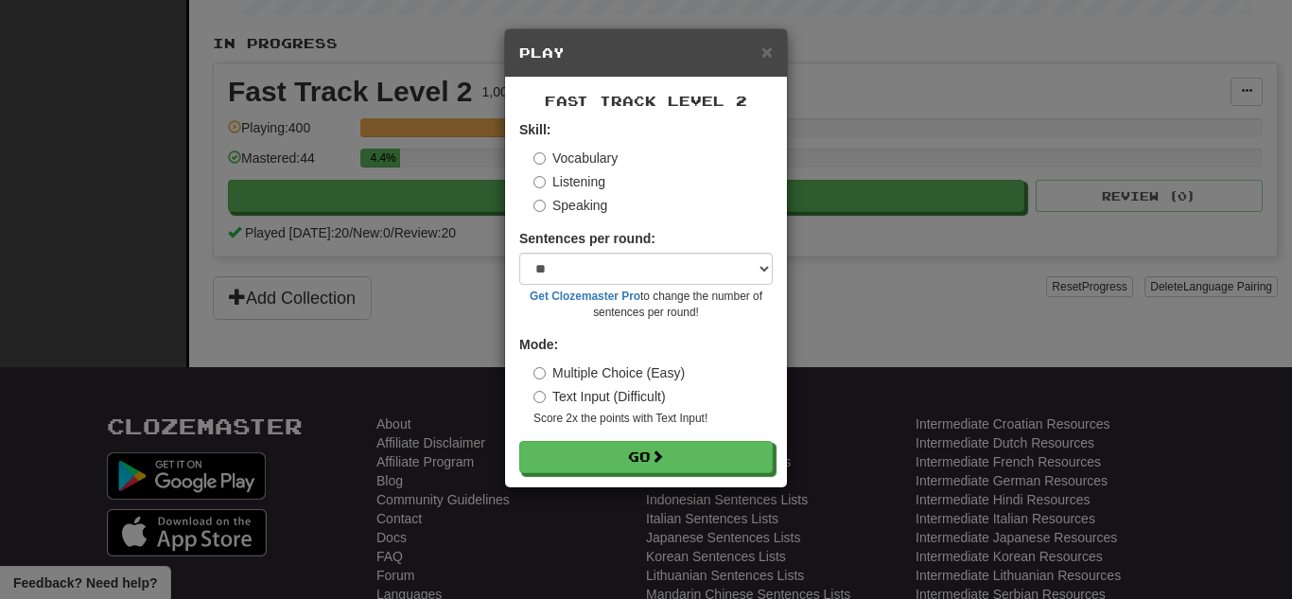
click at [577, 202] on label "Speaking" at bounding box center [571, 205] width 74 height 19
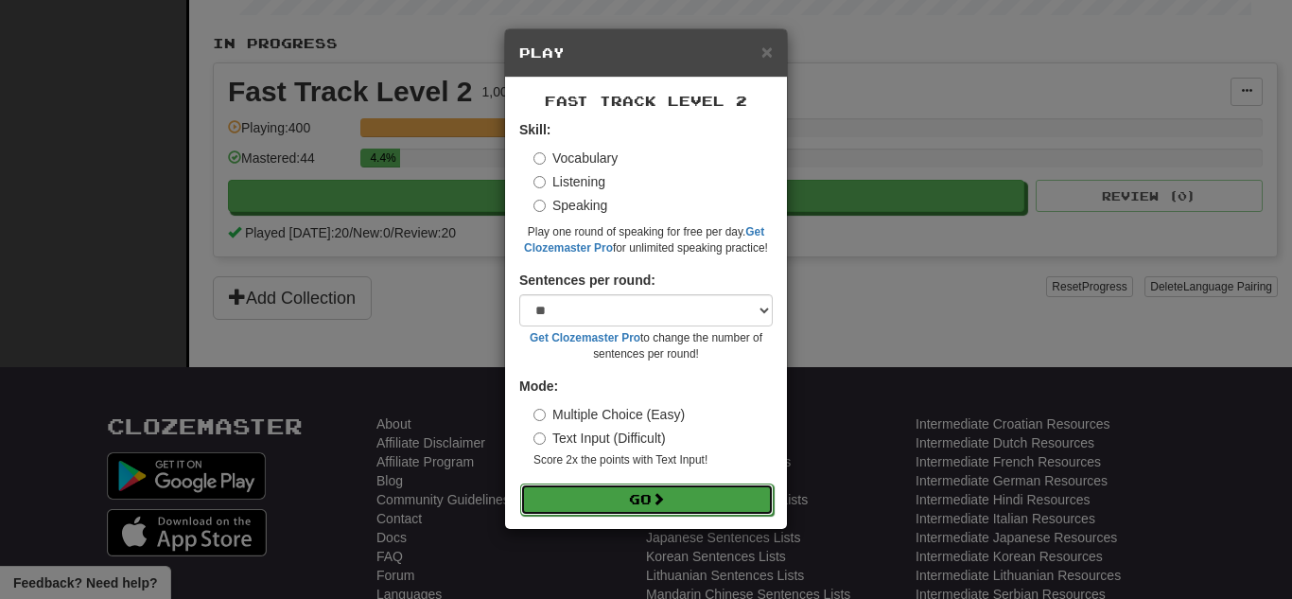
click at [627, 484] on button "Go" at bounding box center [647, 499] width 254 height 32
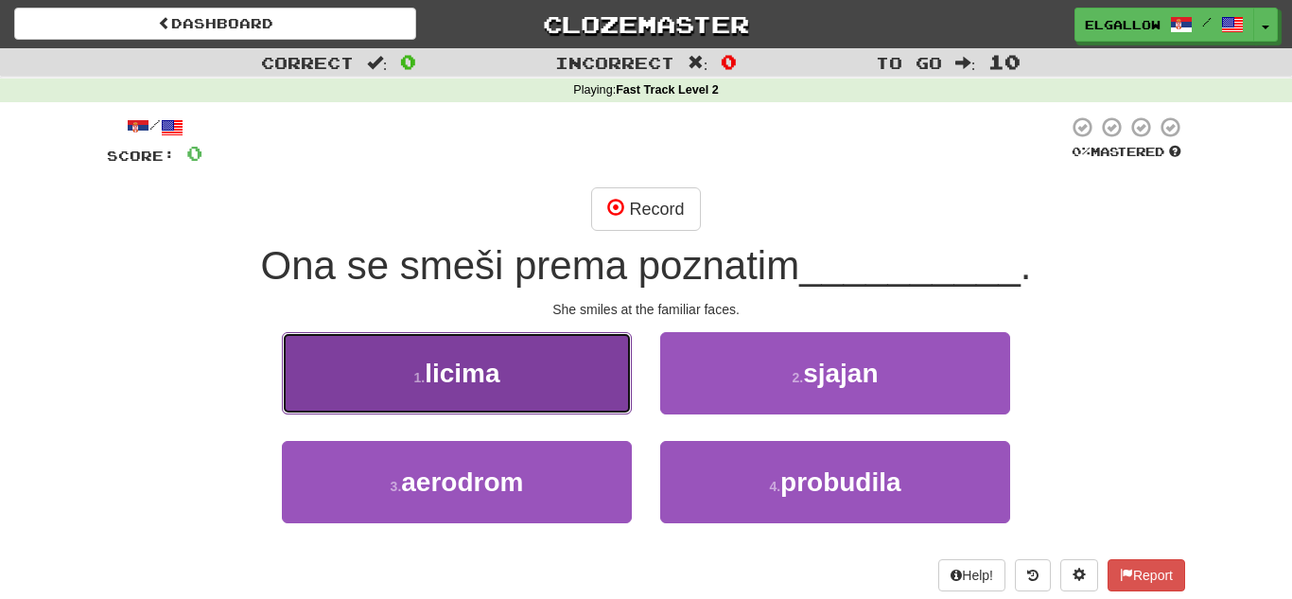
click at [325, 350] on button "1 . licima" at bounding box center [457, 373] width 350 height 82
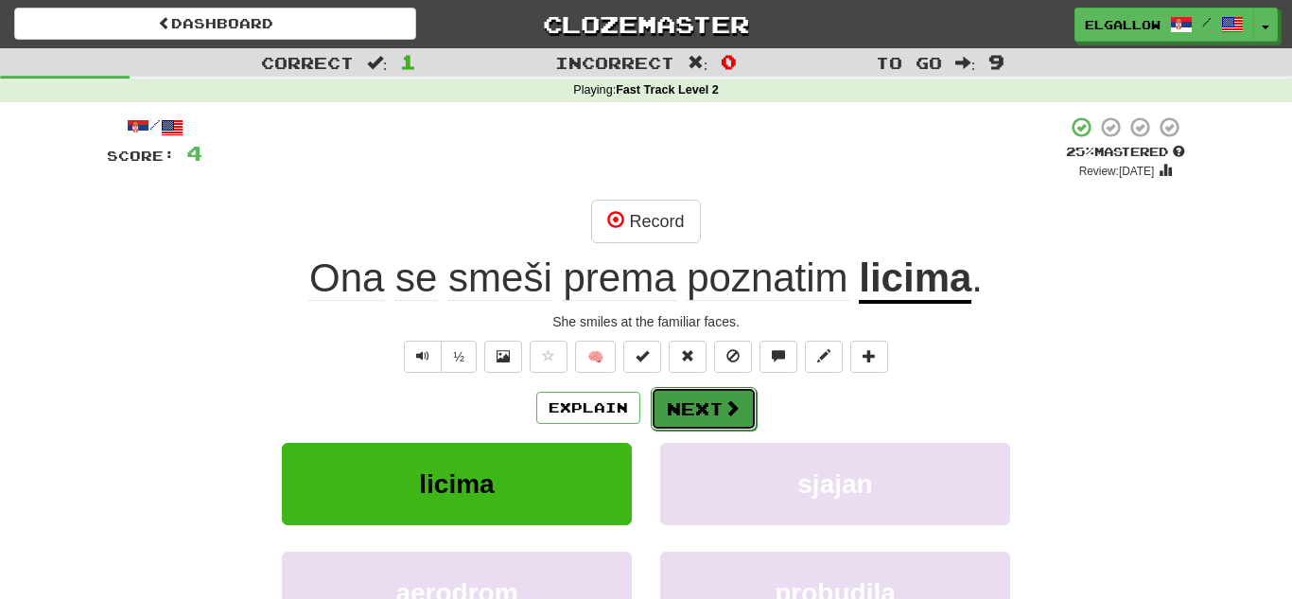
click at [676, 422] on button "Next" at bounding box center [704, 409] width 106 height 44
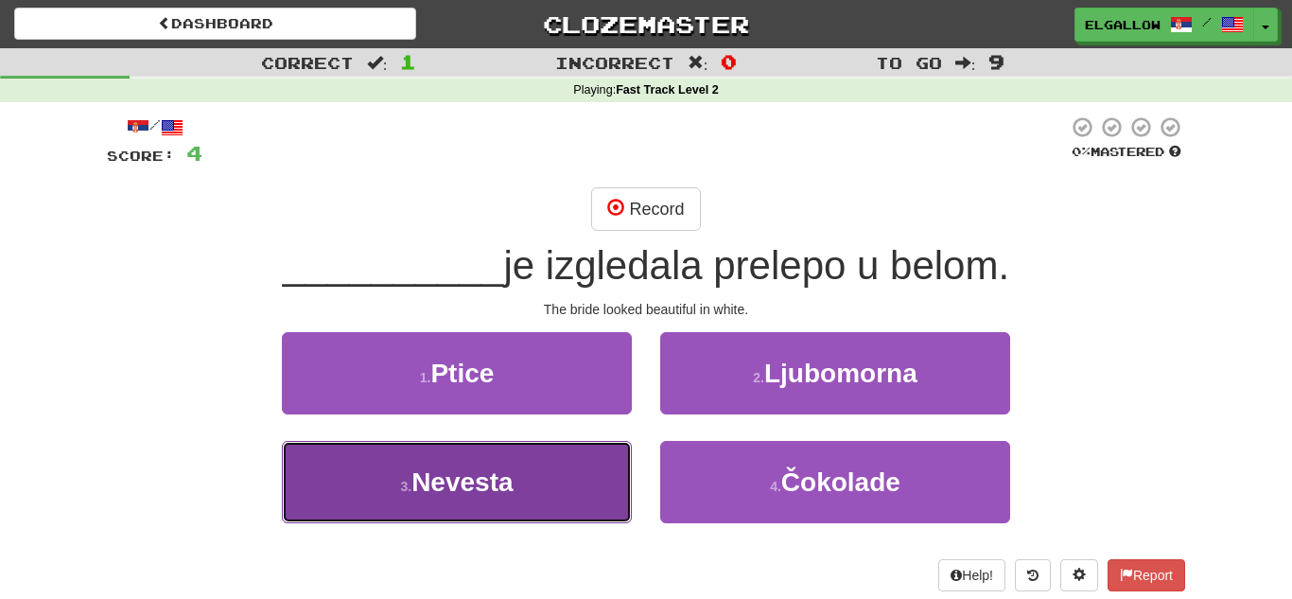
click at [354, 508] on button "3 . [GEOGRAPHIC_DATA]" at bounding box center [457, 482] width 350 height 82
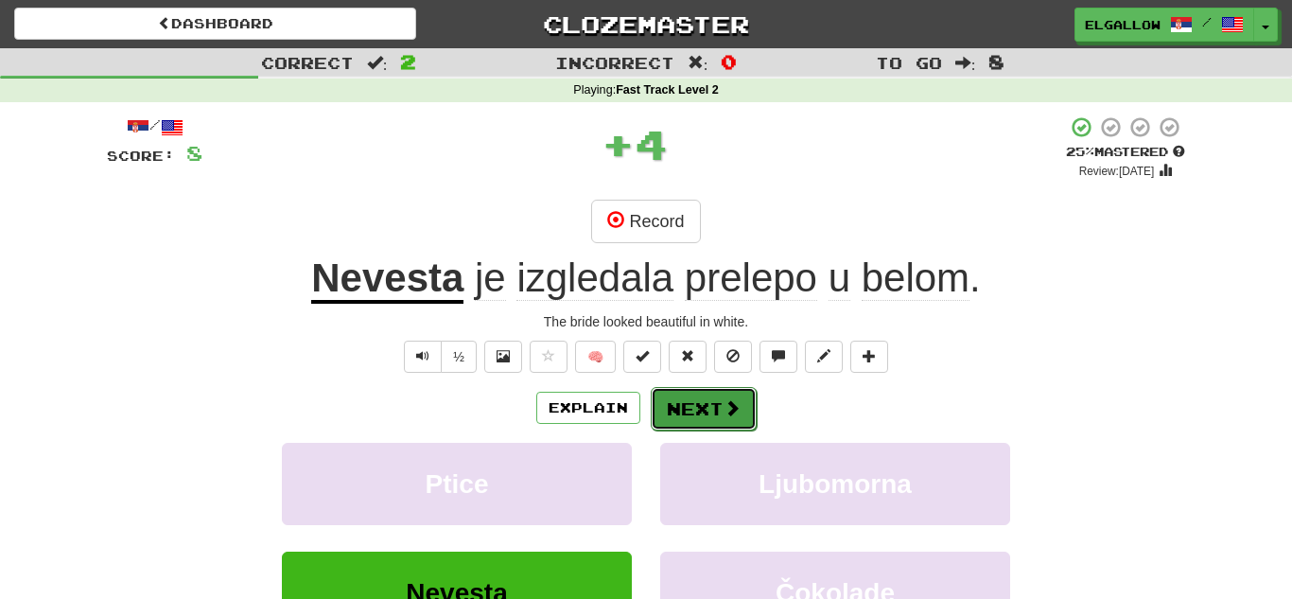
click at [720, 406] on button "Next" at bounding box center [704, 409] width 106 height 44
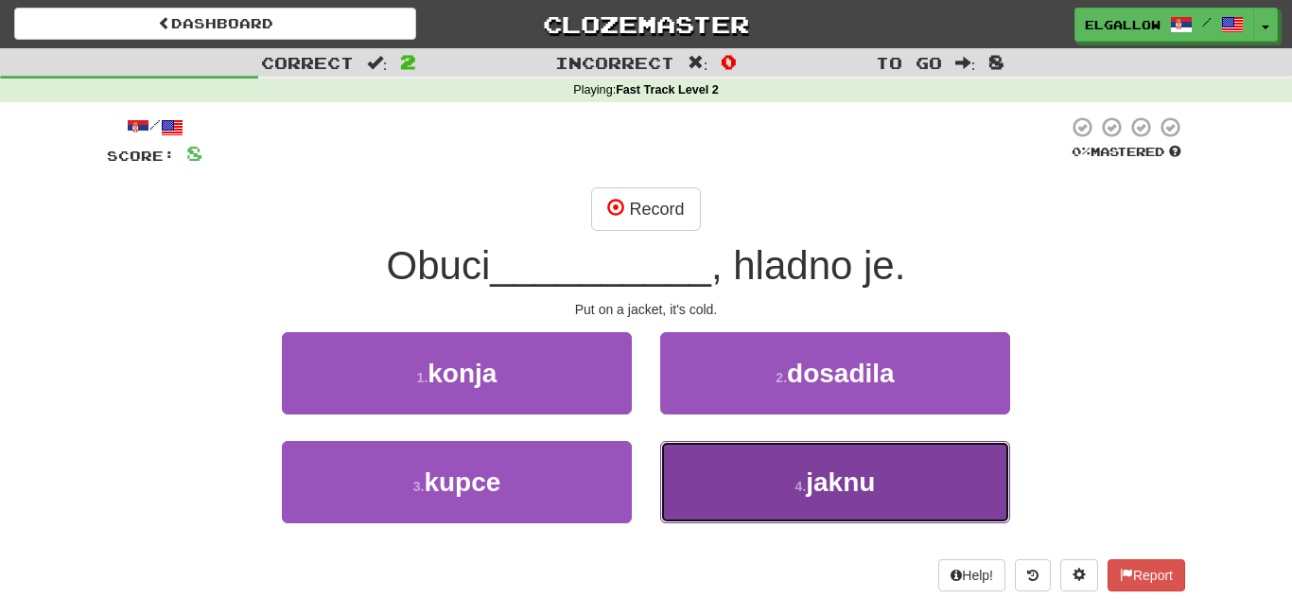
click at [873, 468] on span "jaknu" at bounding box center [840, 481] width 69 height 29
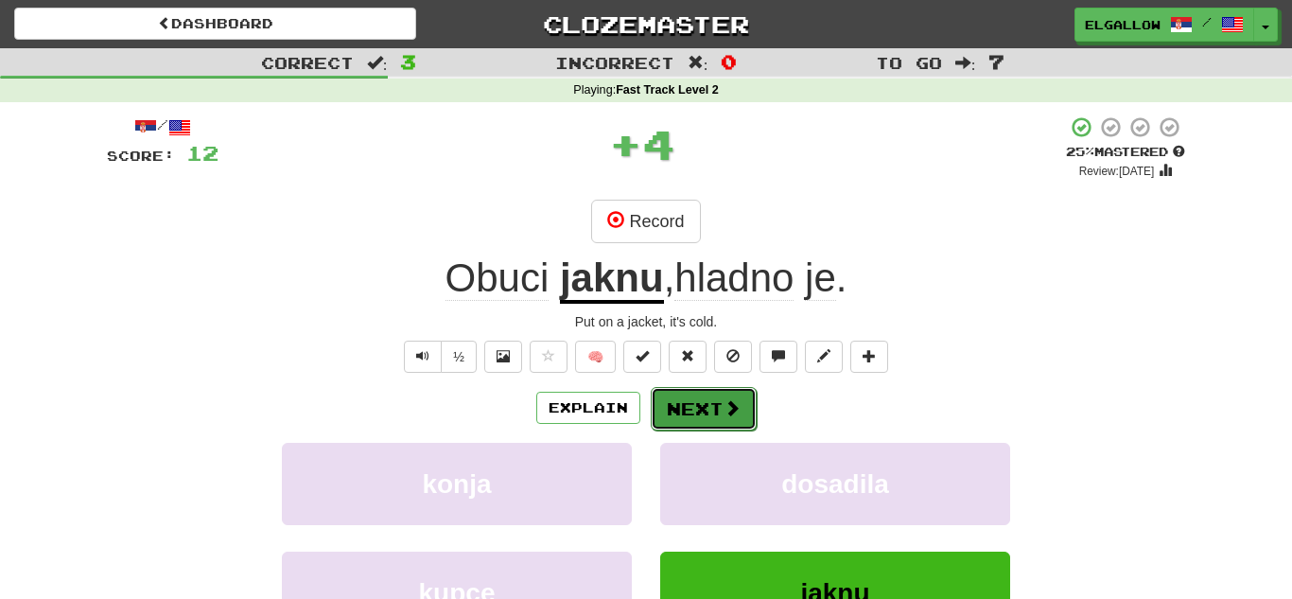
click at [711, 412] on button "Next" at bounding box center [704, 409] width 106 height 44
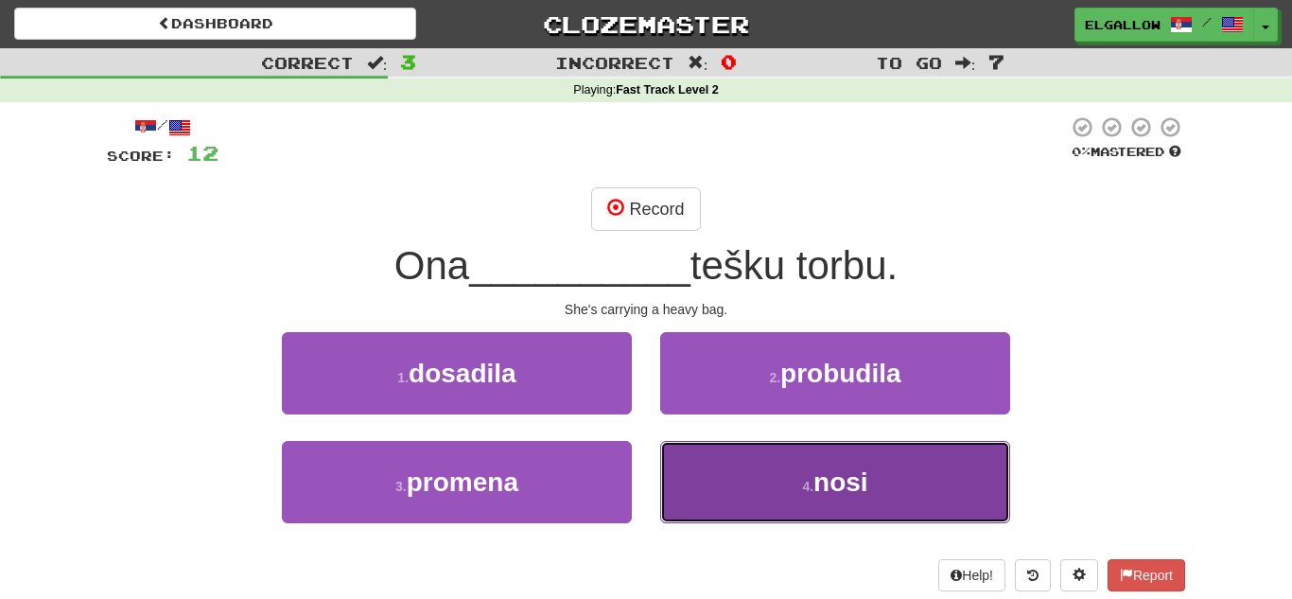
click at [902, 500] on button "4 . nosi" at bounding box center [835, 482] width 350 height 82
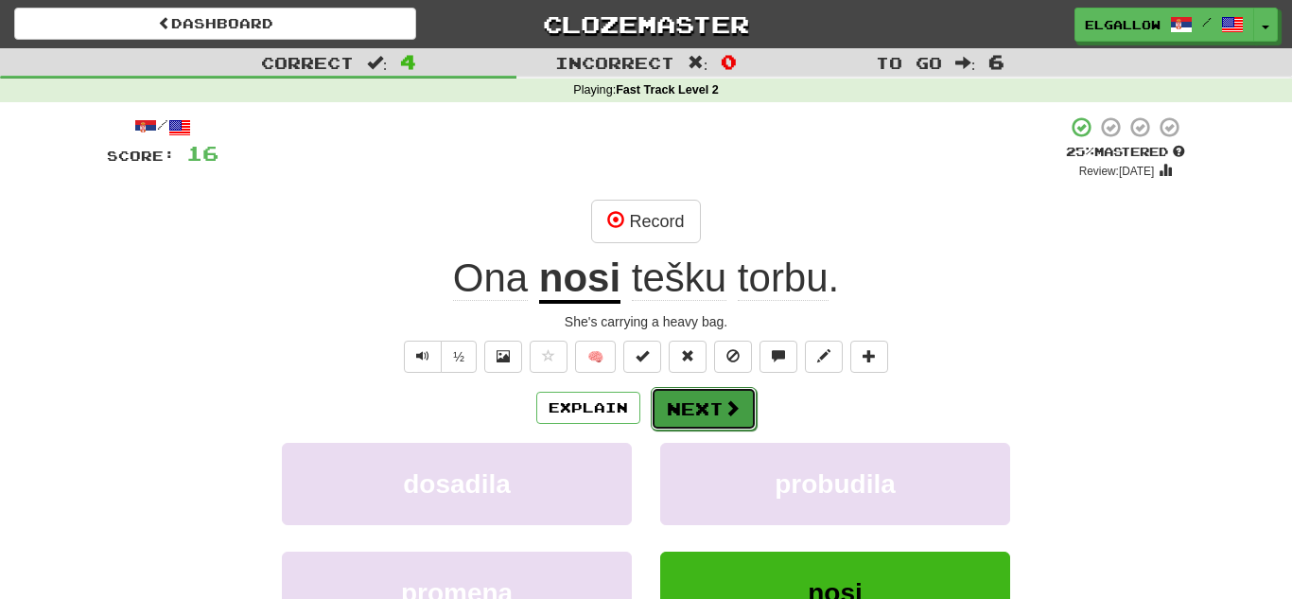
click at [718, 412] on button "Next" at bounding box center [704, 409] width 106 height 44
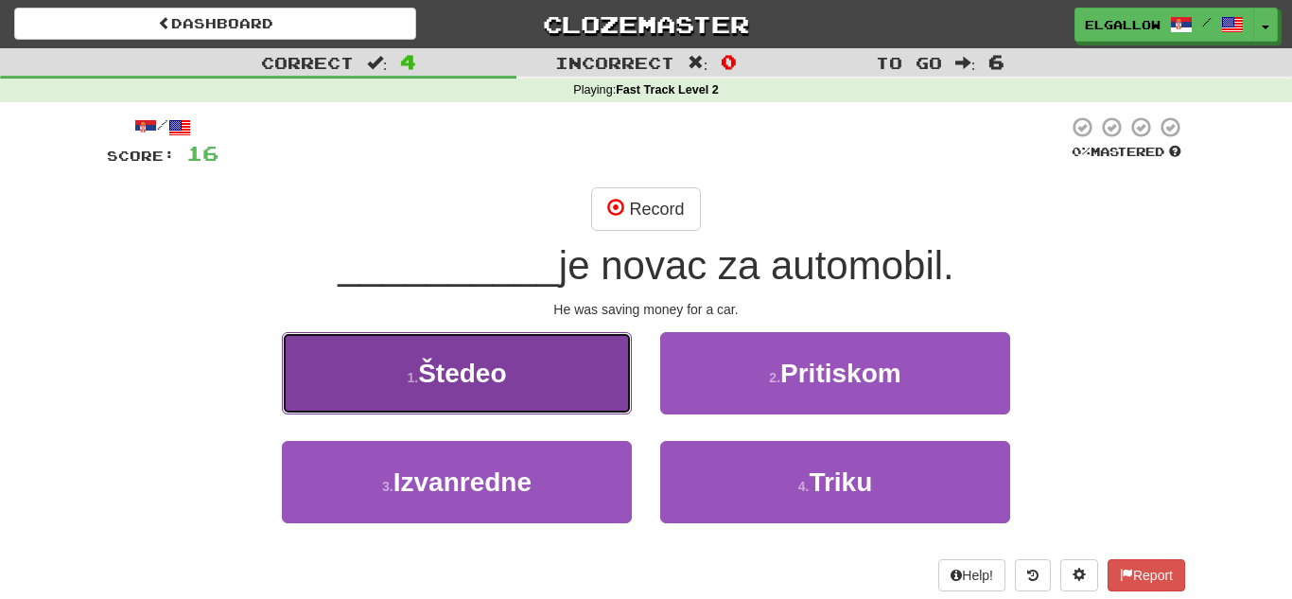
click at [417, 408] on button "1 . [GEOGRAPHIC_DATA]" at bounding box center [457, 373] width 350 height 82
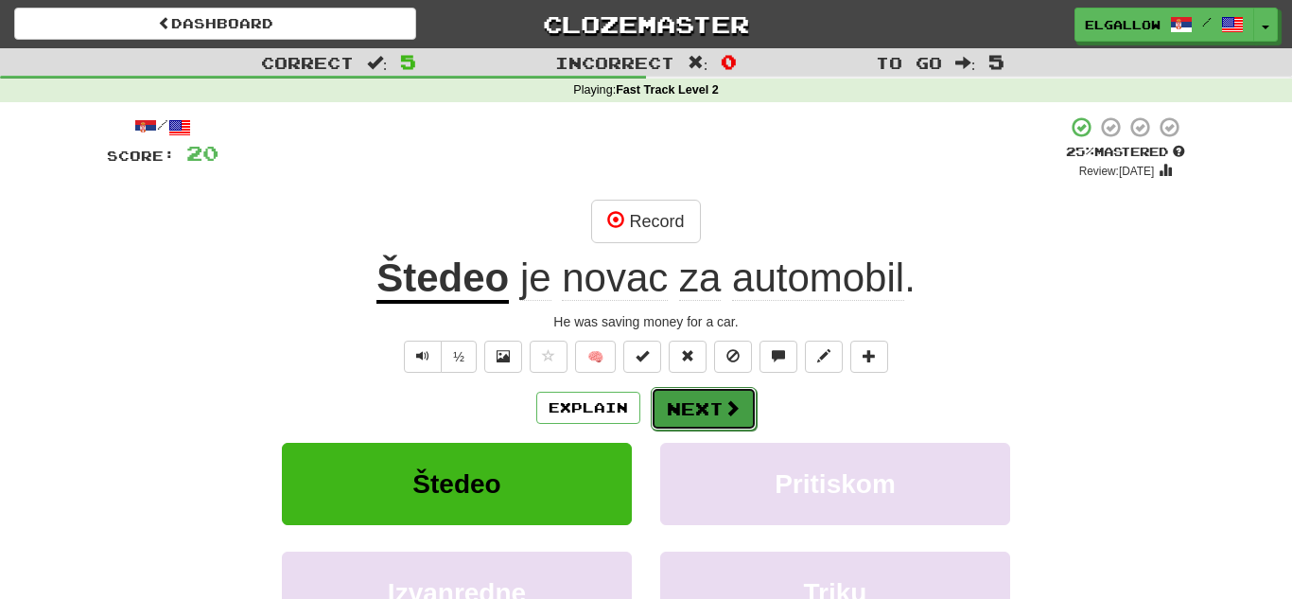
click at [697, 413] on button "Next" at bounding box center [704, 409] width 106 height 44
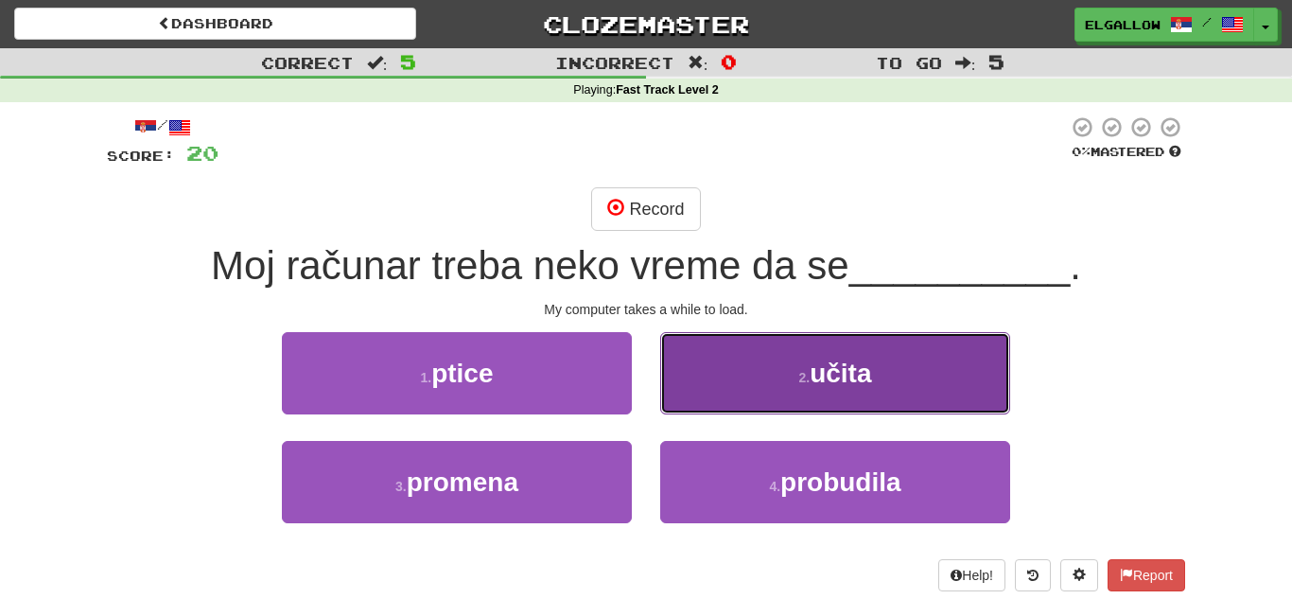
click at [810, 400] on button "2 . učita" at bounding box center [835, 373] width 350 height 82
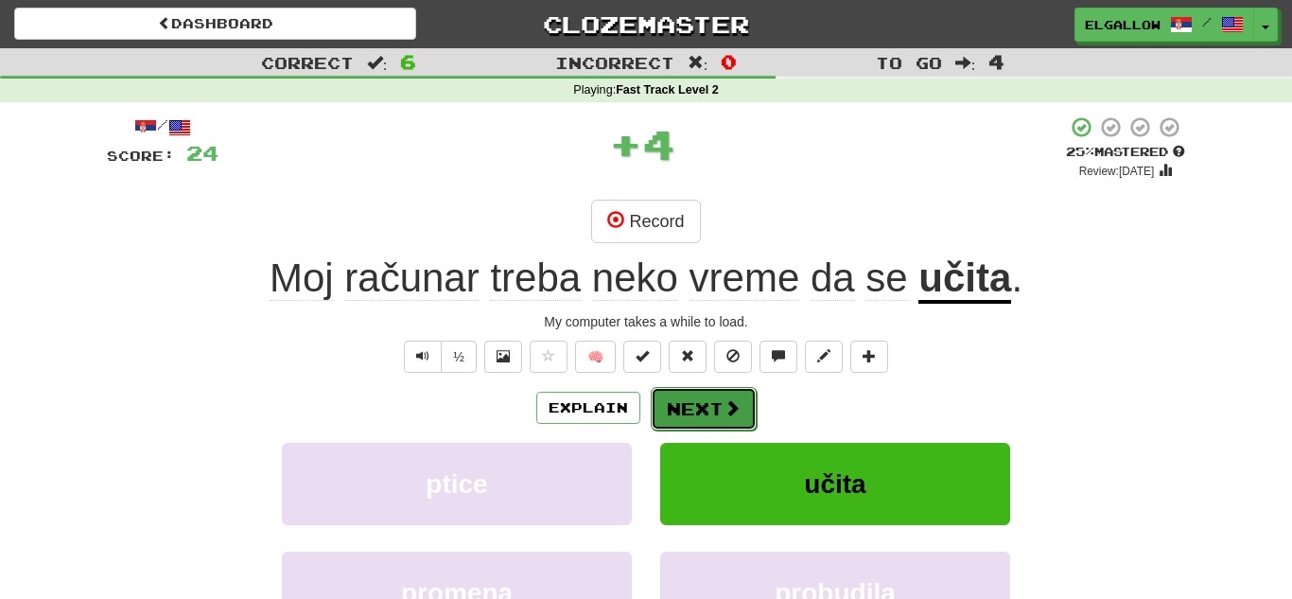
click at [729, 412] on span at bounding box center [732, 407] width 17 height 17
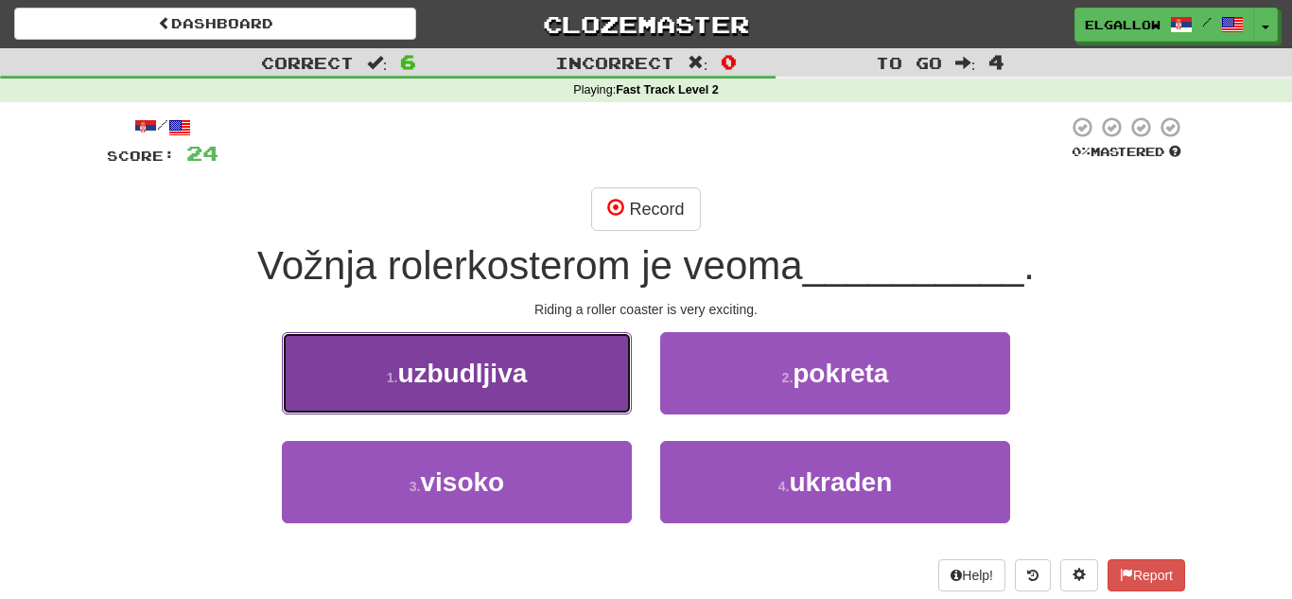
click at [388, 370] on small "1 ." at bounding box center [392, 377] width 11 height 15
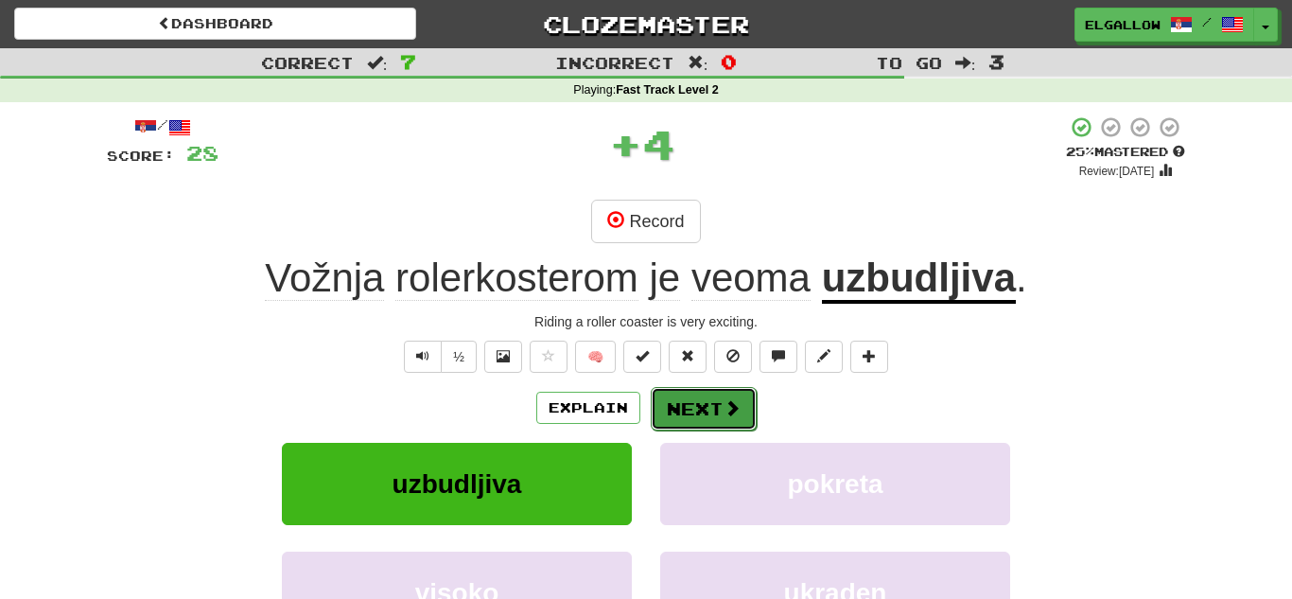
click at [728, 392] on button "Next" at bounding box center [704, 409] width 106 height 44
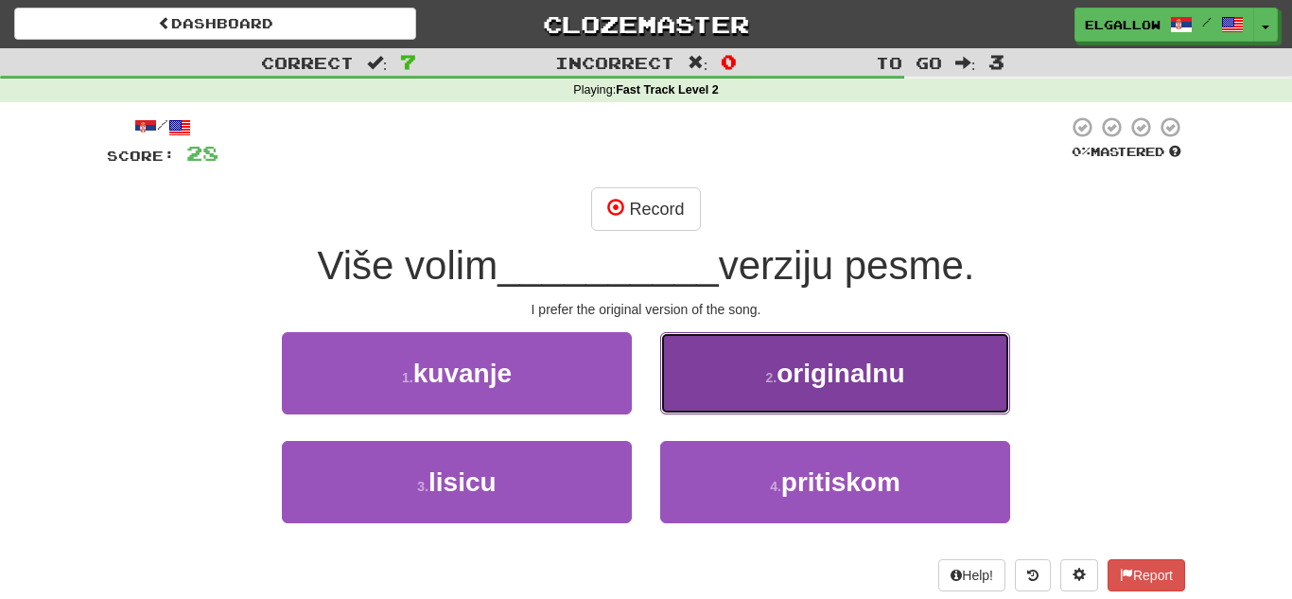
click at [951, 344] on button "2 . originalnu" at bounding box center [835, 373] width 350 height 82
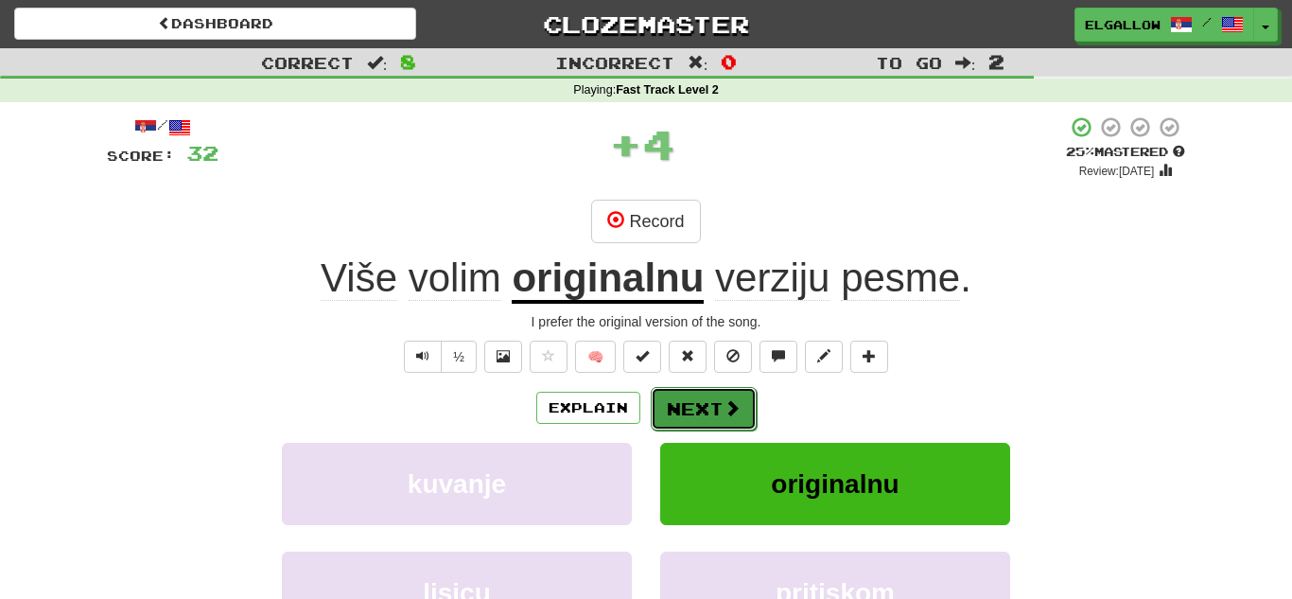
click at [737, 404] on span at bounding box center [732, 407] width 17 height 17
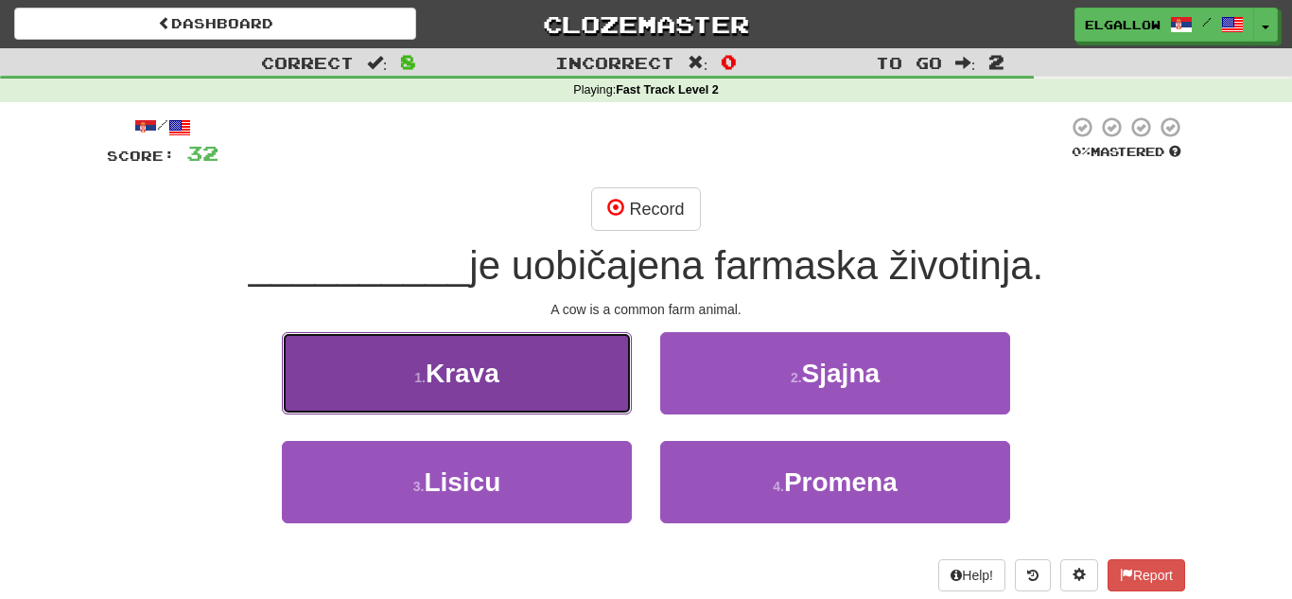
click at [368, 380] on button "1 . [GEOGRAPHIC_DATA]" at bounding box center [457, 373] width 350 height 82
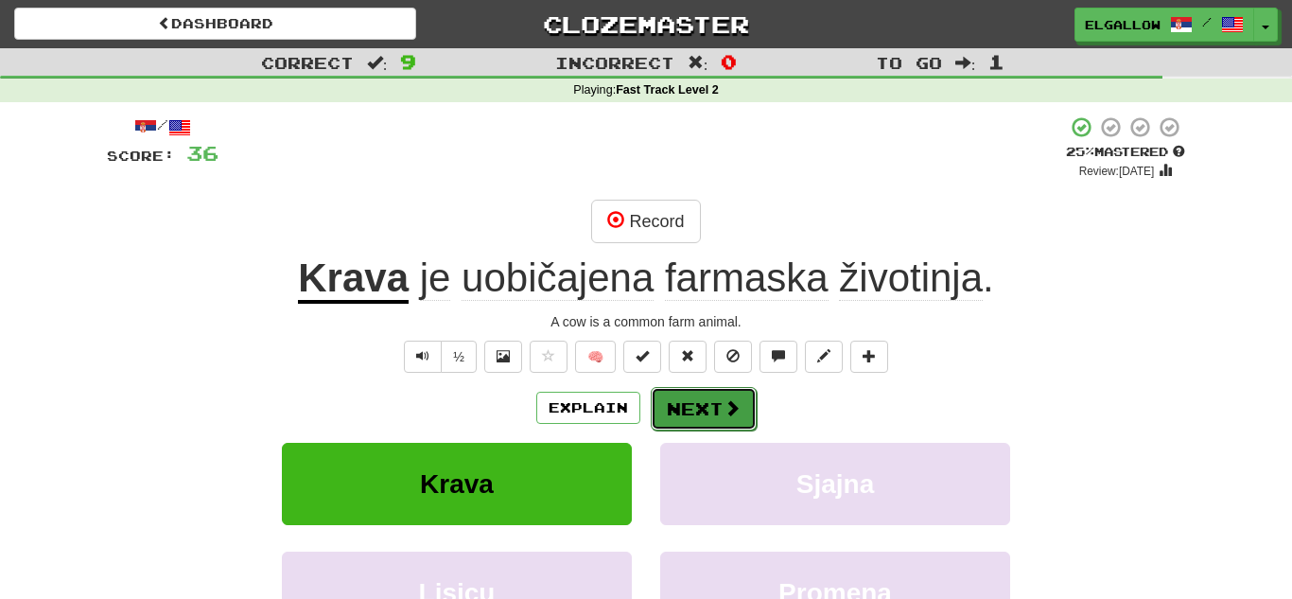
click at [705, 395] on button "Next" at bounding box center [704, 409] width 106 height 44
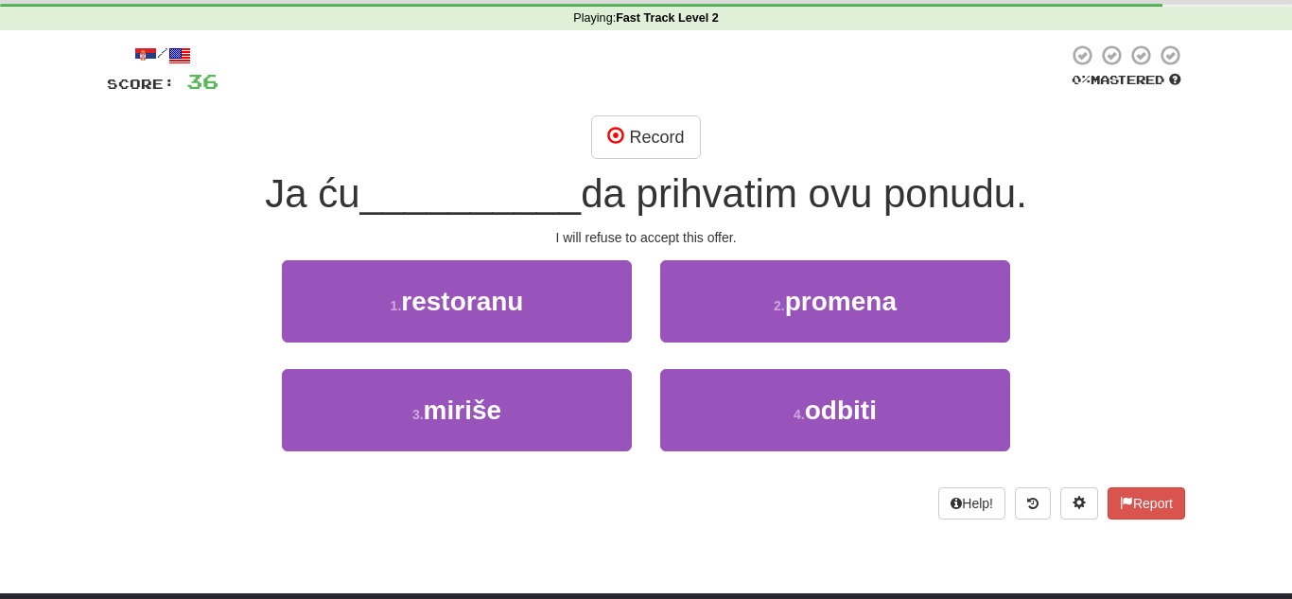
scroll to position [78, 0]
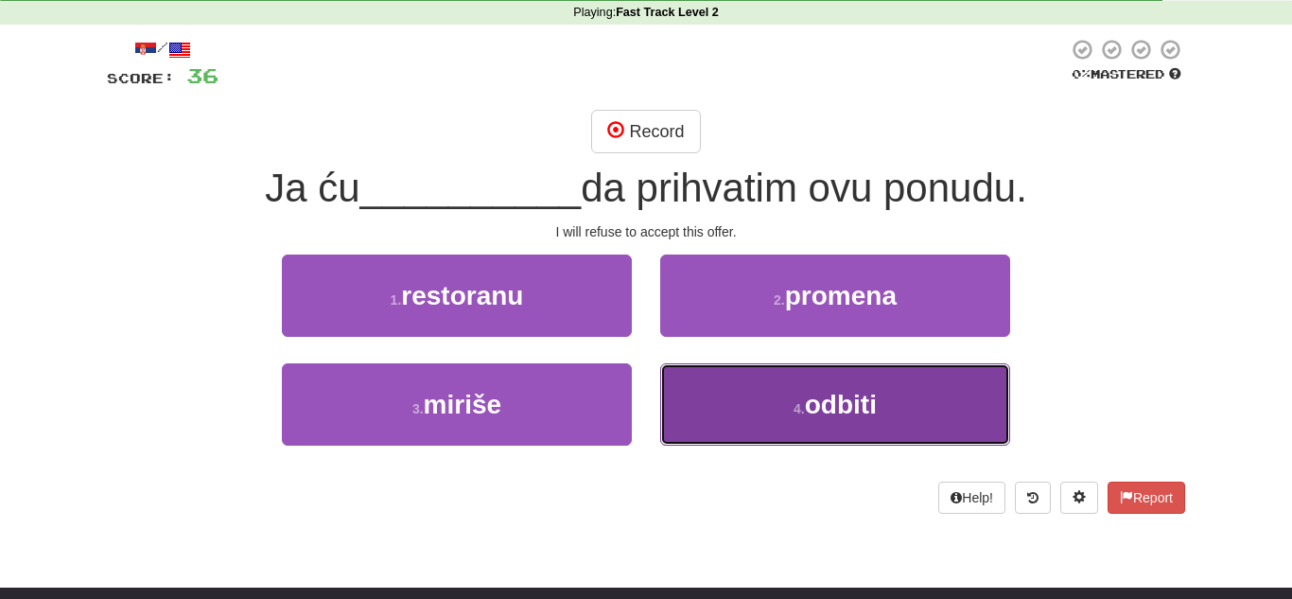
click at [853, 363] on button "4 . odbiti" at bounding box center [835, 404] width 350 height 82
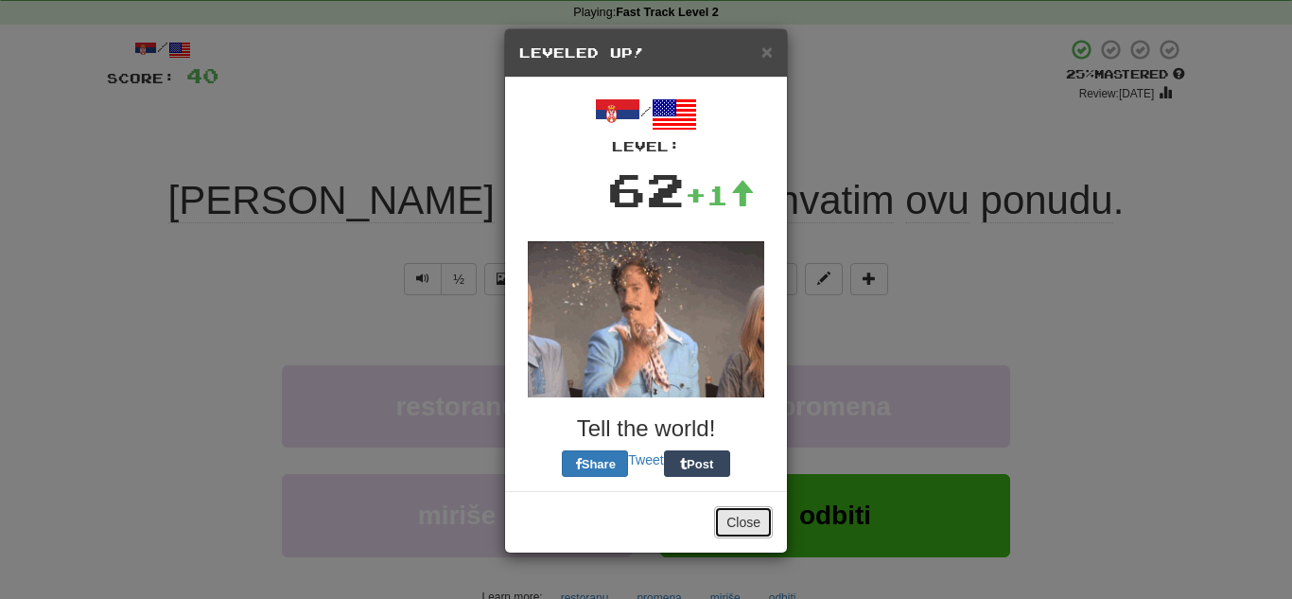
click at [736, 525] on button "Close" at bounding box center [743, 522] width 59 height 32
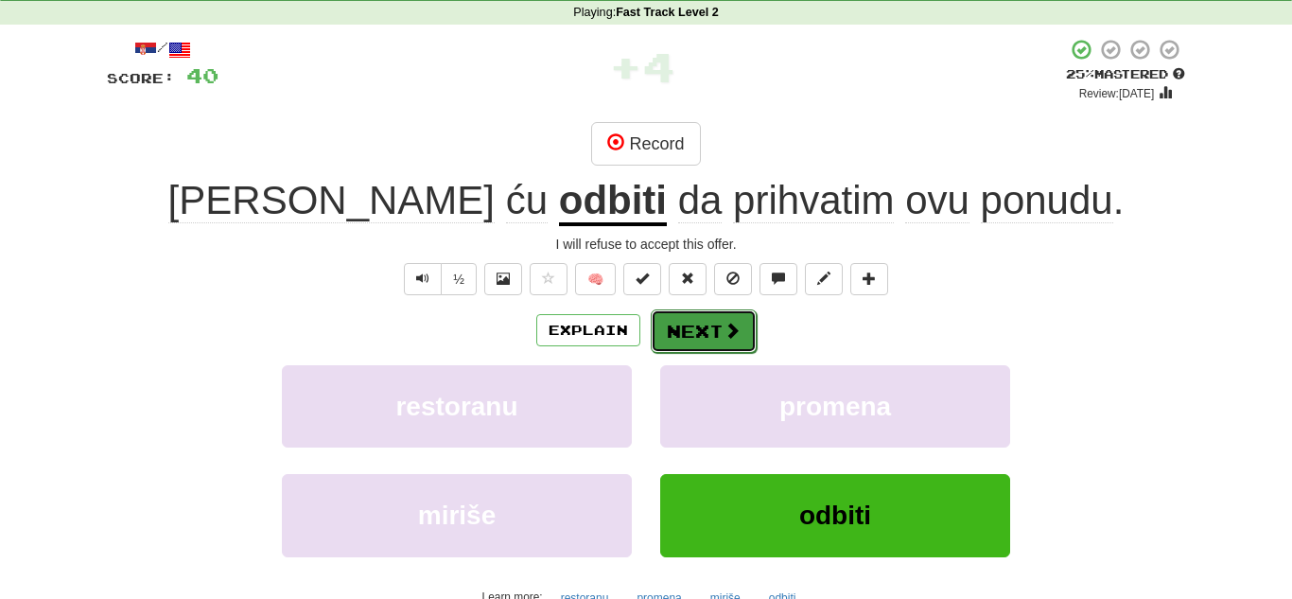
click at [711, 343] on button "Next" at bounding box center [704, 331] width 106 height 44
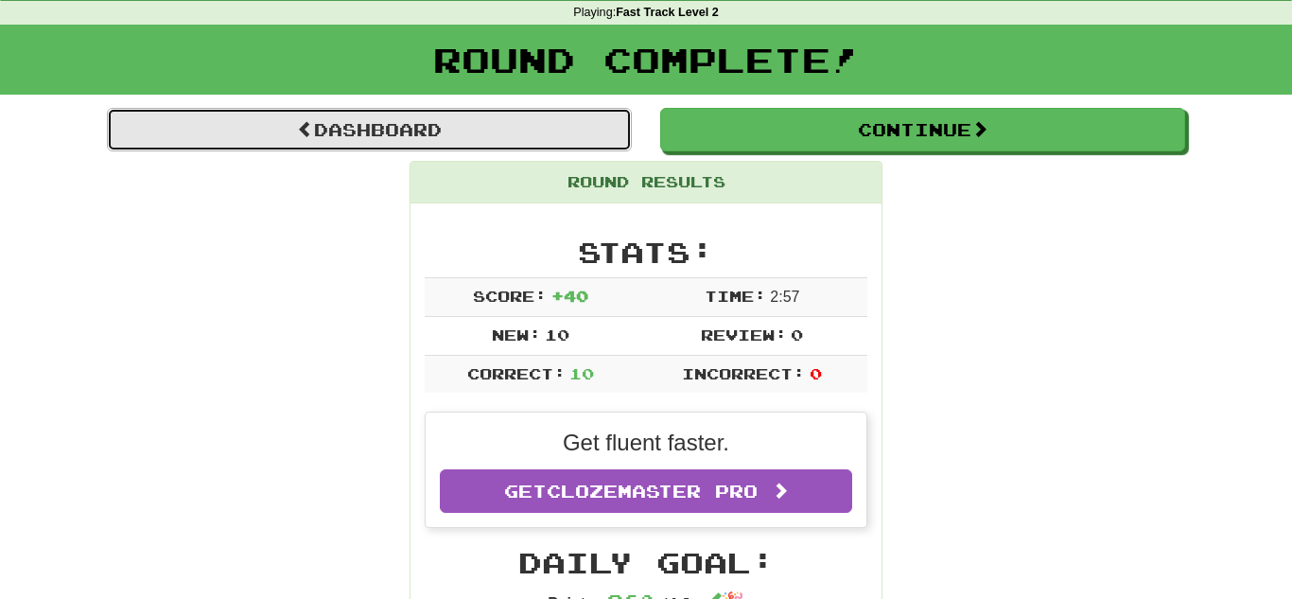
click at [379, 120] on link "Dashboard" at bounding box center [369, 130] width 525 height 44
